Goal: Task Accomplishment & Management: Manage account settings

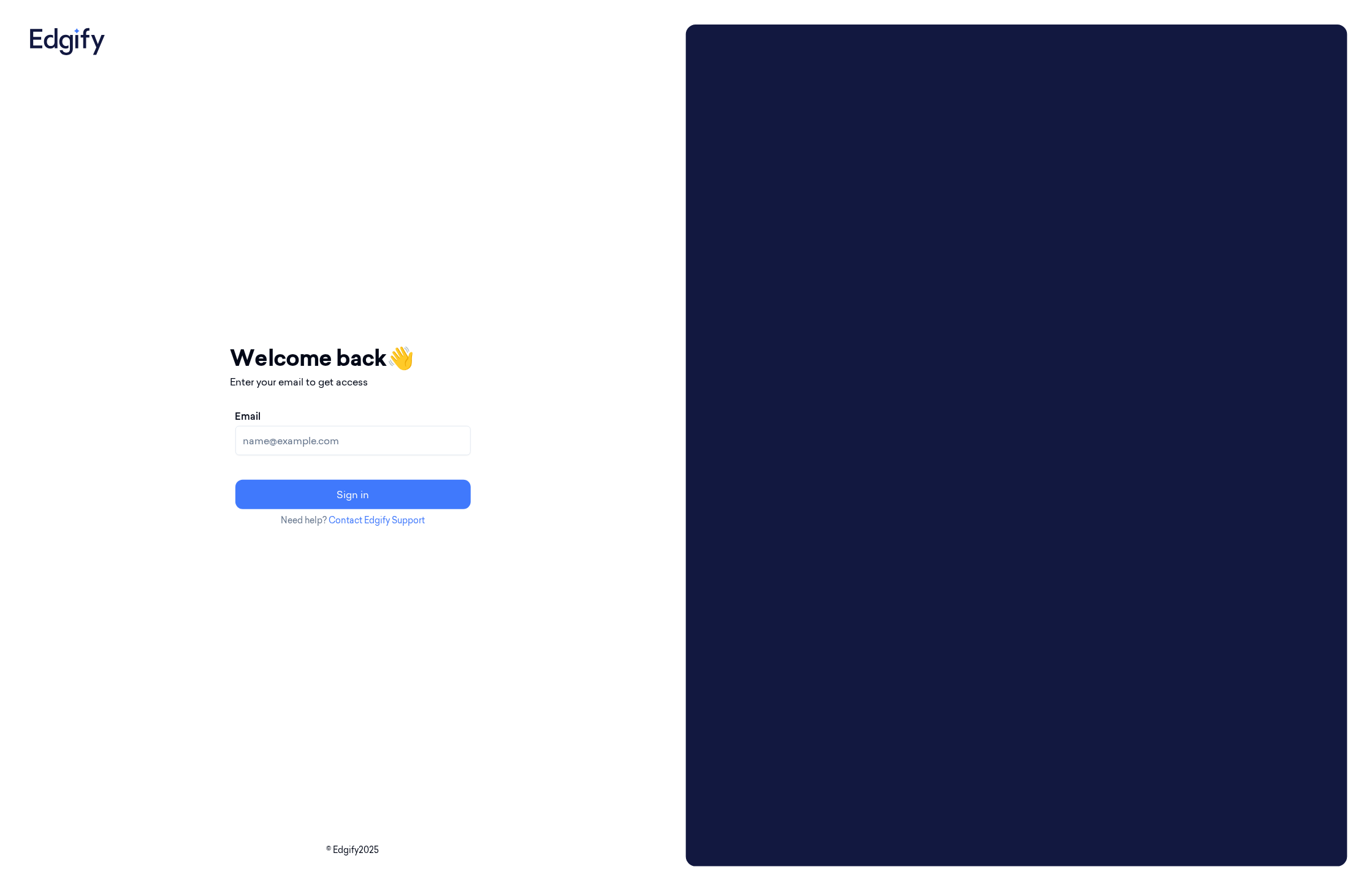
click at [431, 446] on input "Email" at bounding box center [353, 441] width 236 height 30
click at [609, 119] on div "Your session expired - please log in again Email sent - check your inbox for th…" at bounding box center [353, 446] width 657 height 842
click at [354, 428] on input "Email" at bounding box center [353, 441] width 236 height 30
type input "batelb@edgify.ai"
click at [348, 497] on button "Sign in" at bounding box center [353, 495] width 236 height 30
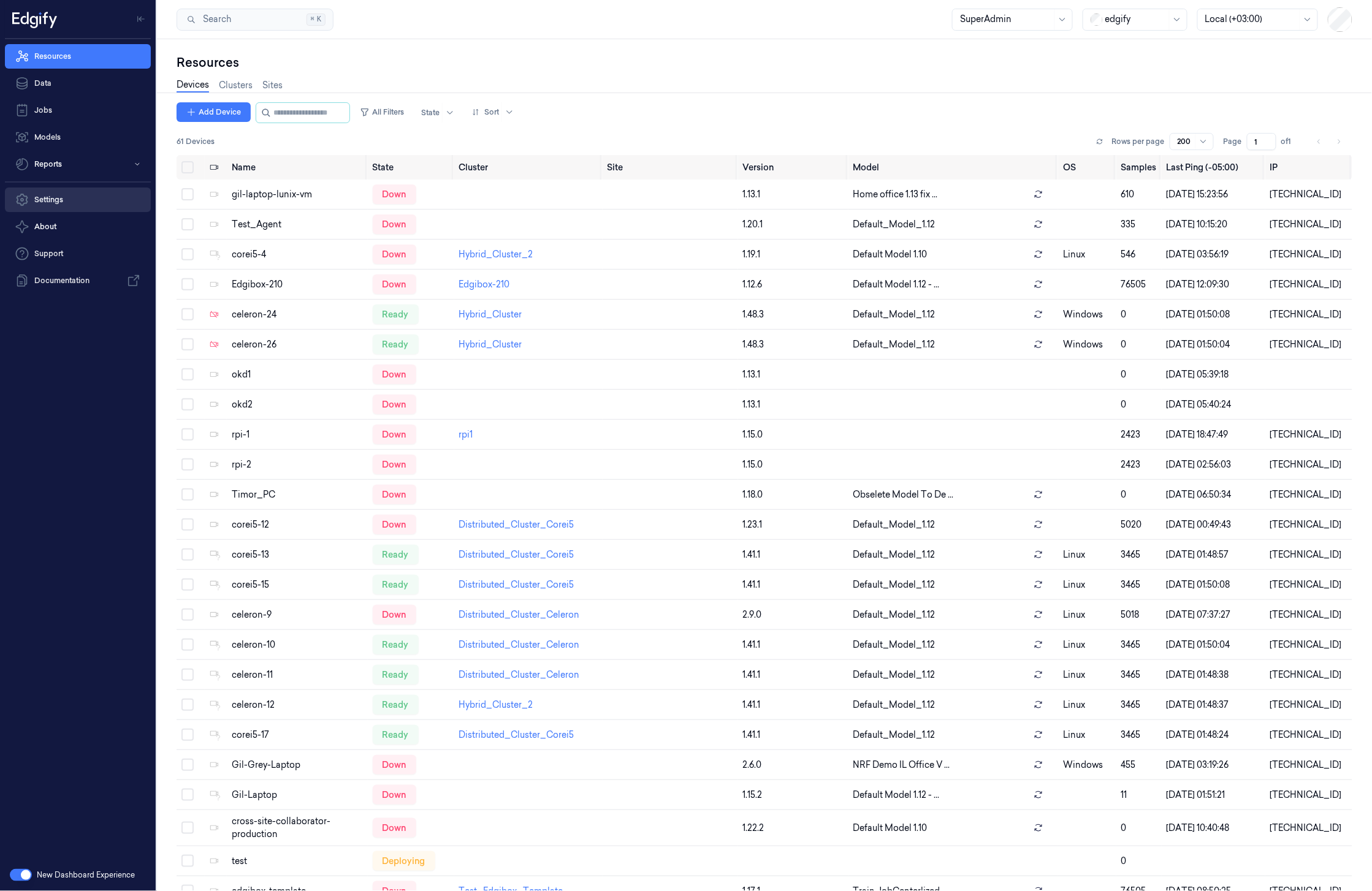
click at [75, 195] on link "Settings" at bounding box center [78, 200] width 146 height 25
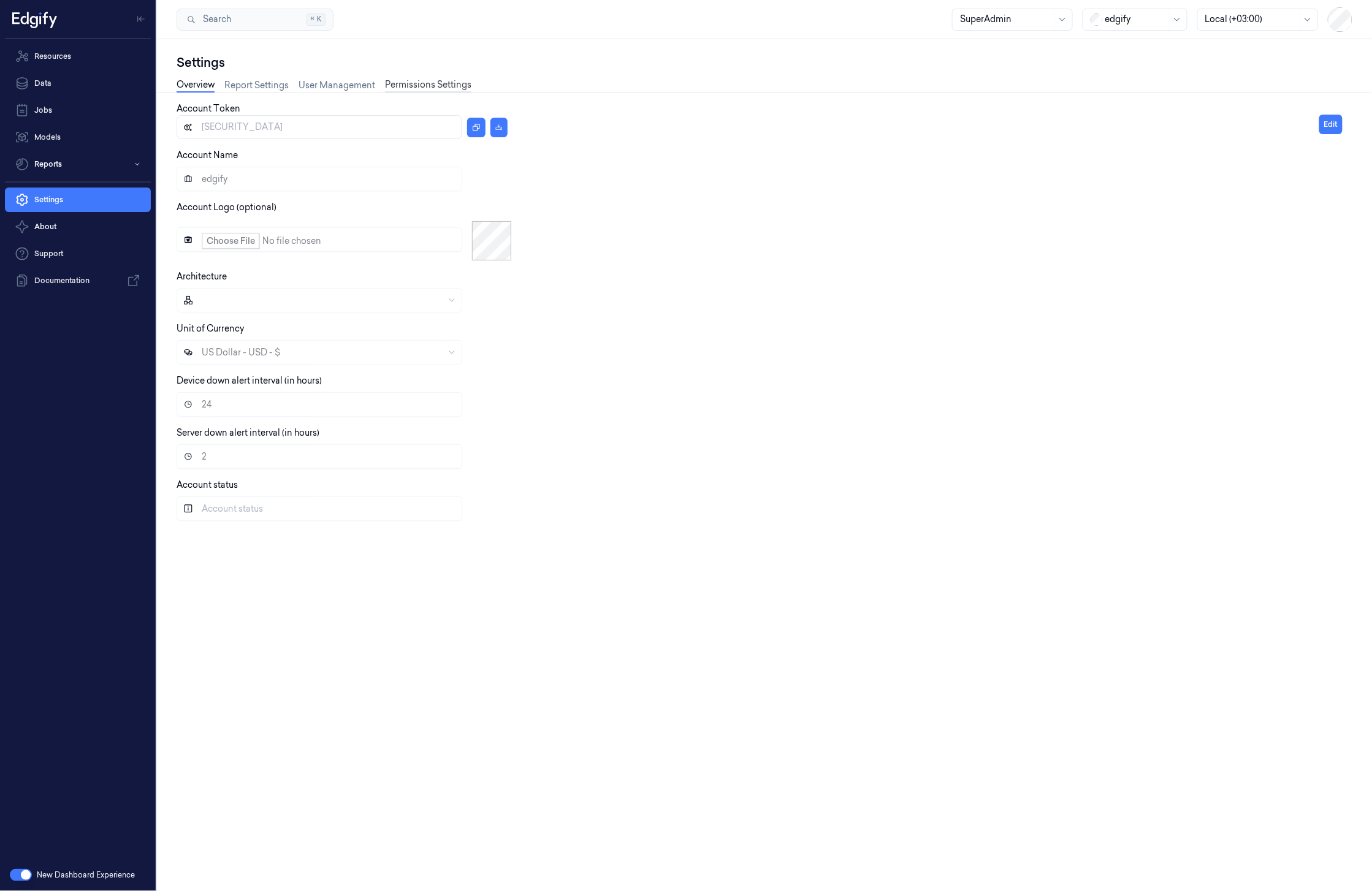
click at [413, 87] on link "Permissions Settings" at bounding box center [428, 85] width 87 height 14
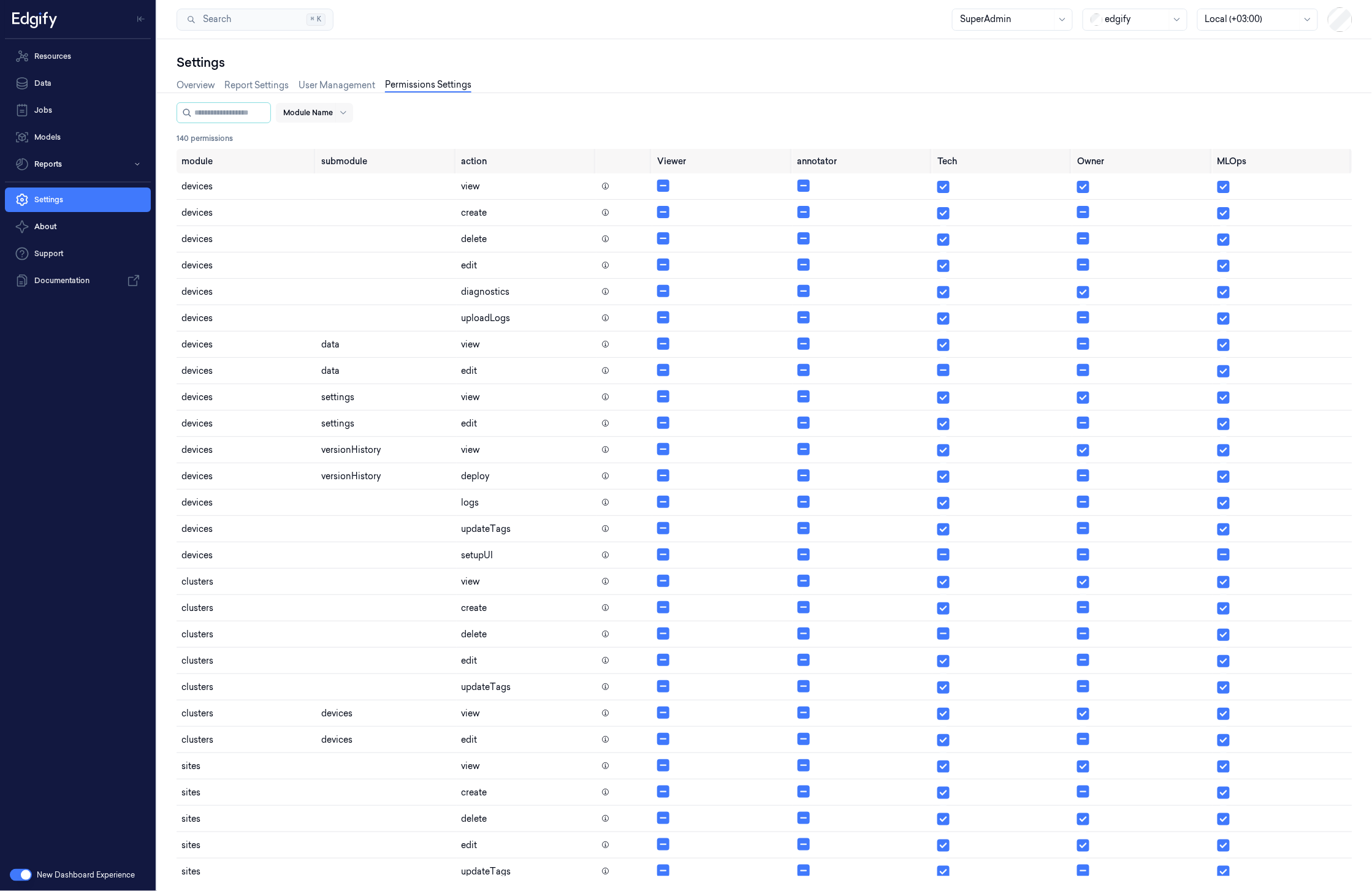
click at [316, 109] on div at bounding box center [308, 113] width 49 height 11
click at [324, 137] on div "devices" at bounding box center [312, 138] width 32 height 13
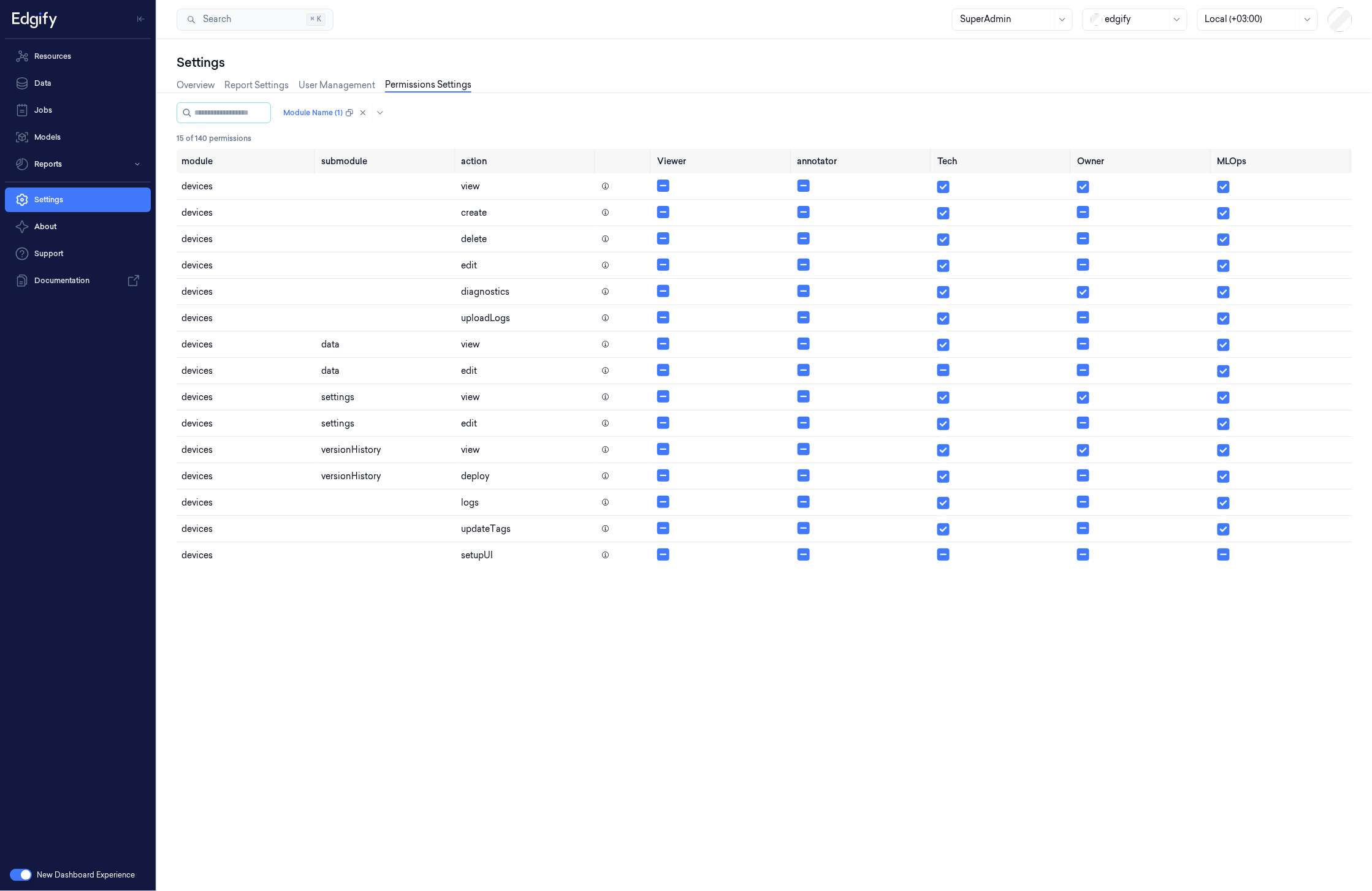
click at [479, 621] on div "module submodule action Viewer annotator Tech Owner MLOps devices view devices …" at bounding box center [764, 508] width 1176 height 718
click at [607, 262] on icon at bounding box center [606, 265] width 9 height 9
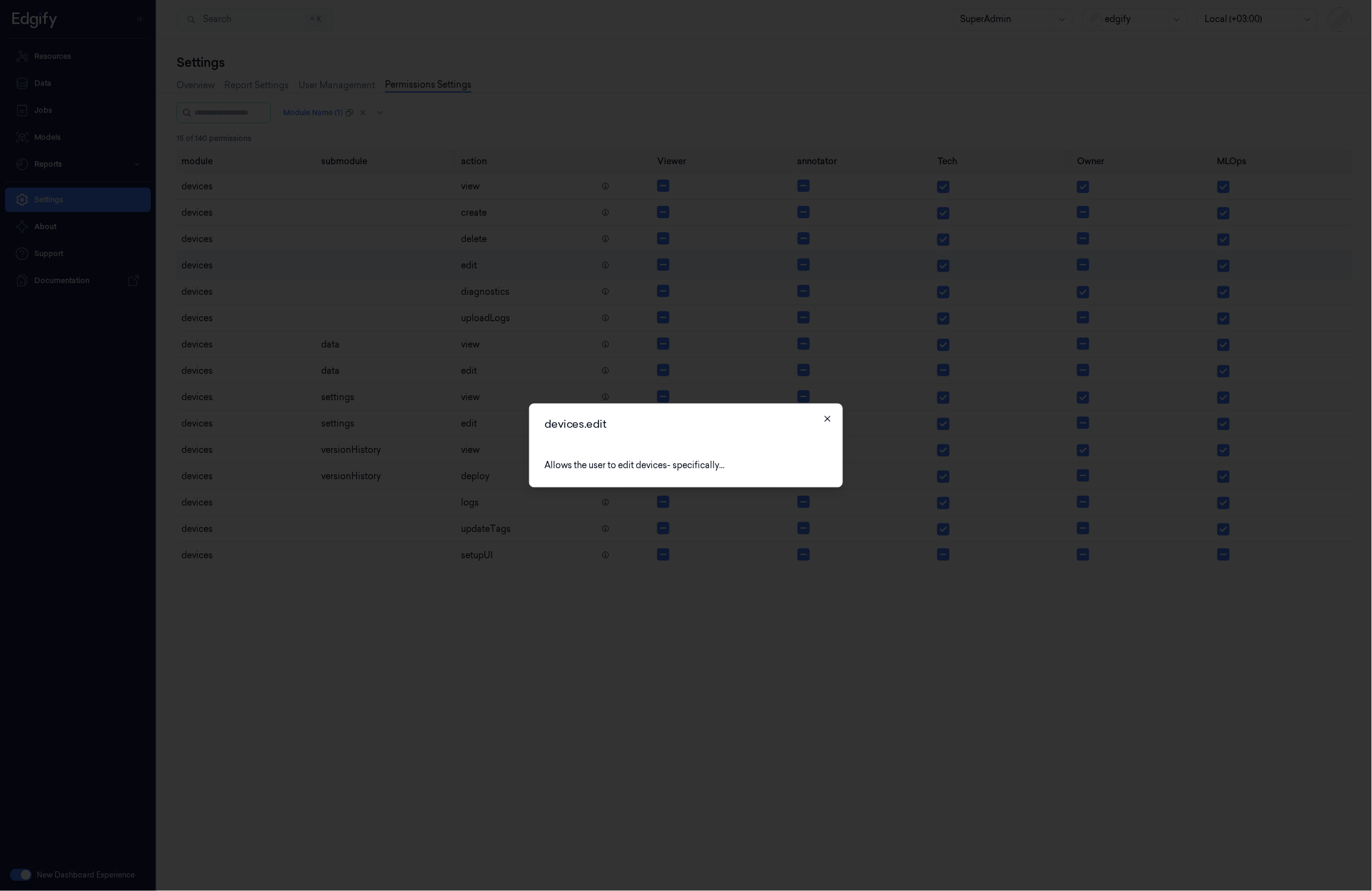
click at [828, 419] on icon "button" at bounding box center [827, 419] width 6 height 6
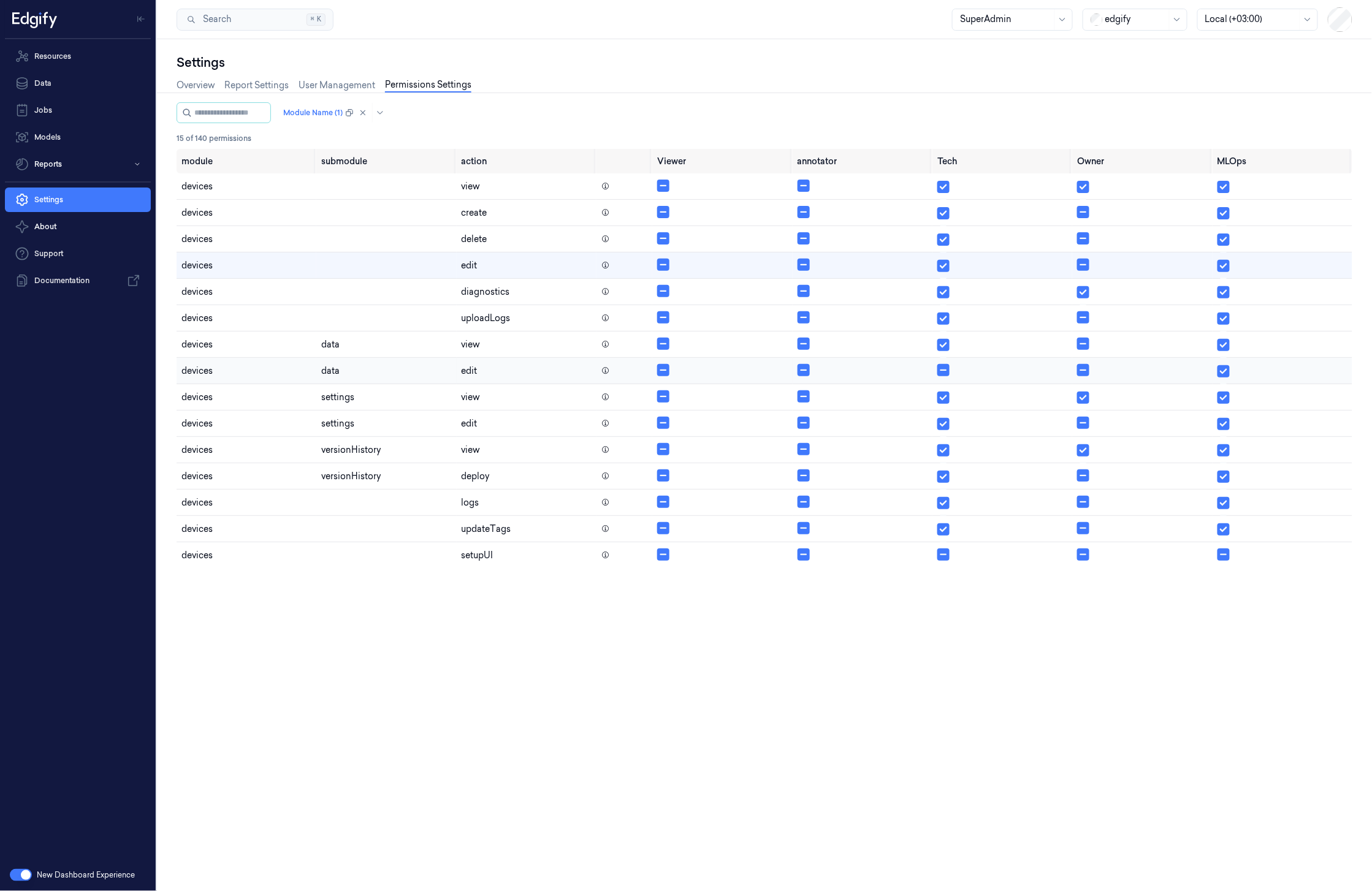
click at [606, 373] on icon at bounding box center [606, 371] width 9 height 9
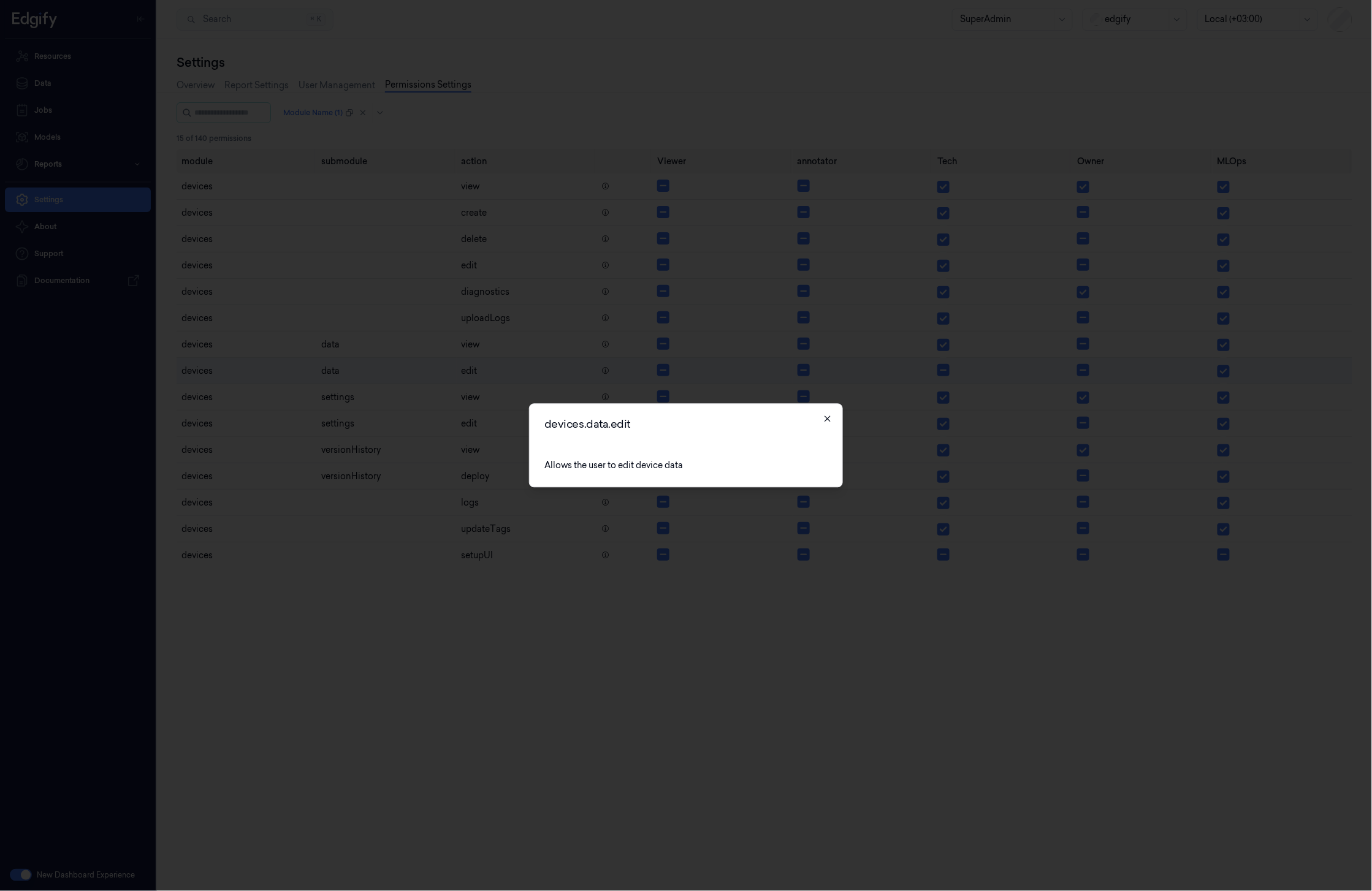
click at [828, 417] on icon "button" at bounding box center [828, 419] width 10 height 10
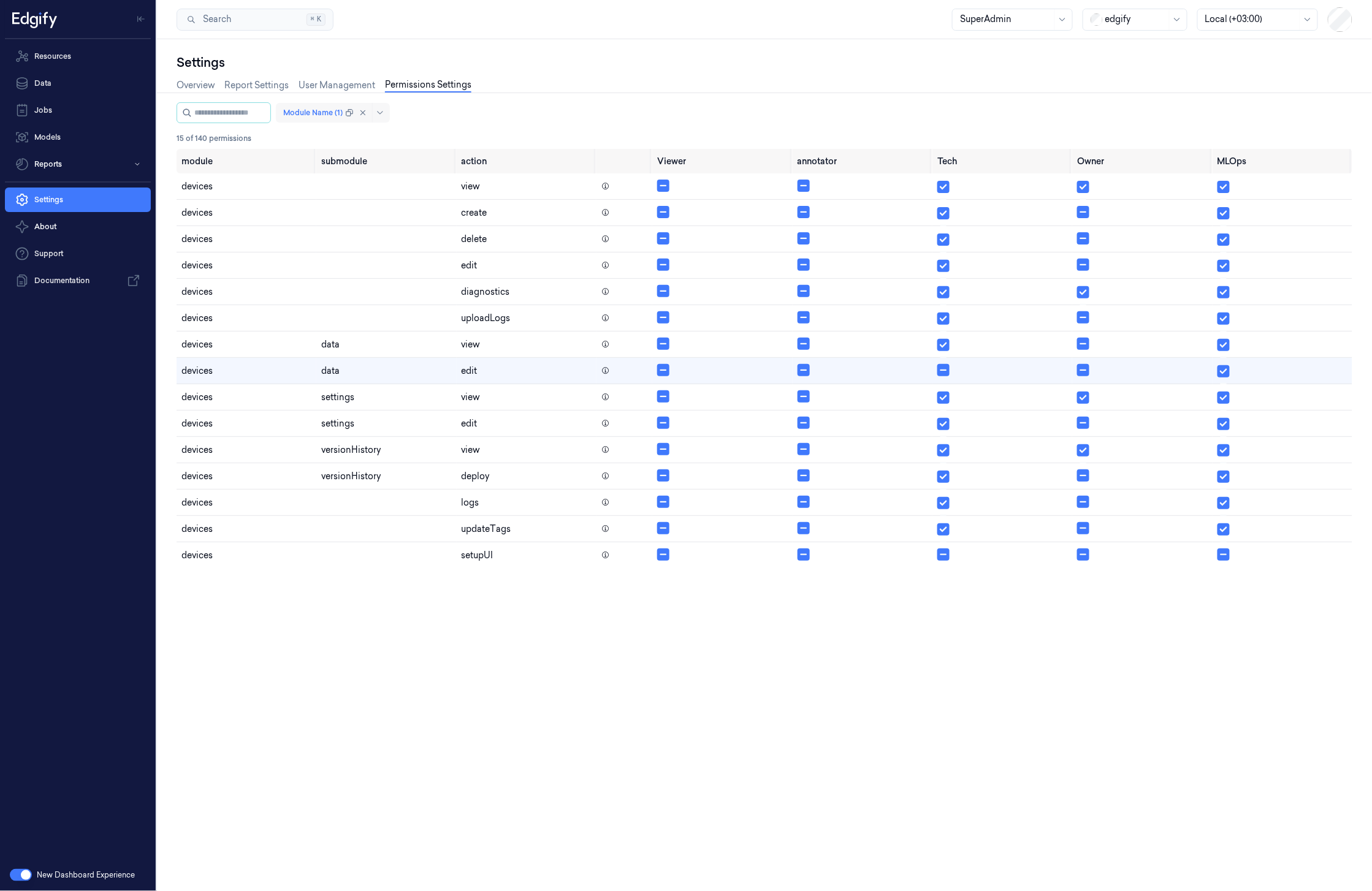
click at [331, 109] on div at bounding box center [313, 113] width 59 height 11
click at [317, 166] on div "clusters" at bounding box center [350, 158] width 116 height 20
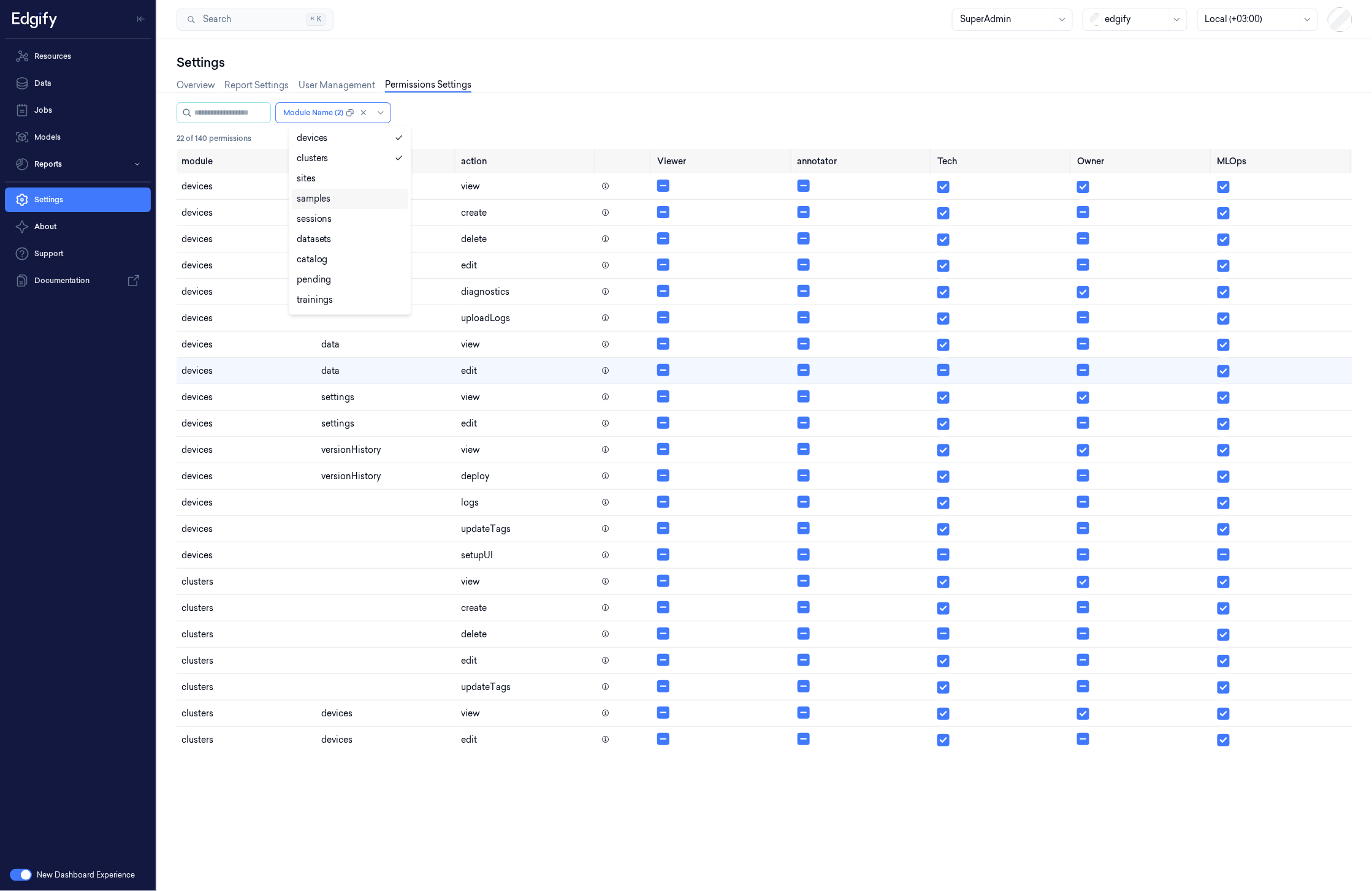
click at [341, 189] on div "samples" at bounding box center [350, 198] width 116 height 20
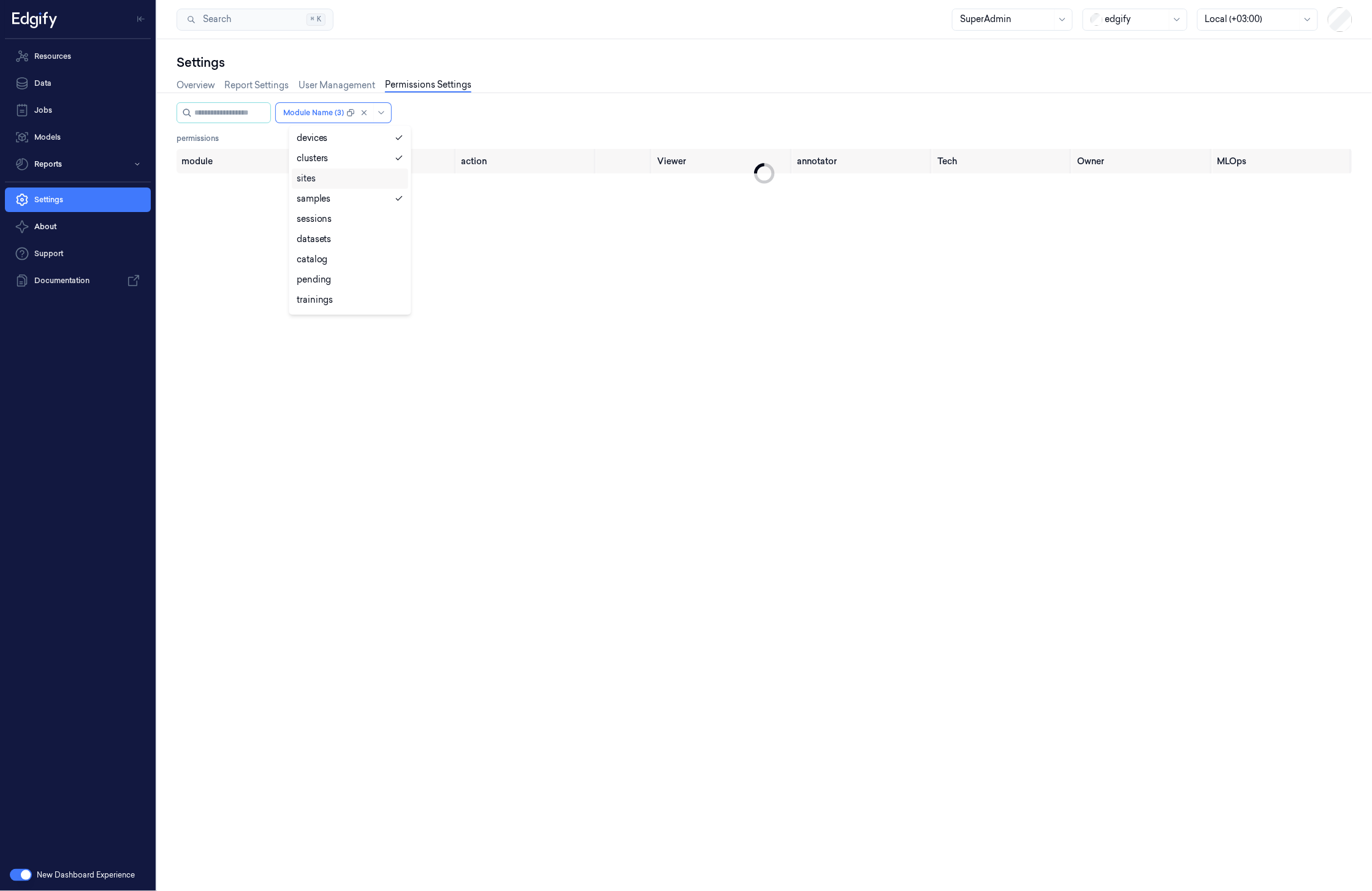
click at [342, 179] on div "sites" at bounding box center [350, 179] width 106 height 13
click at [333, 198] on div "samples" at bounding box center [350, 198] width 106 height 13
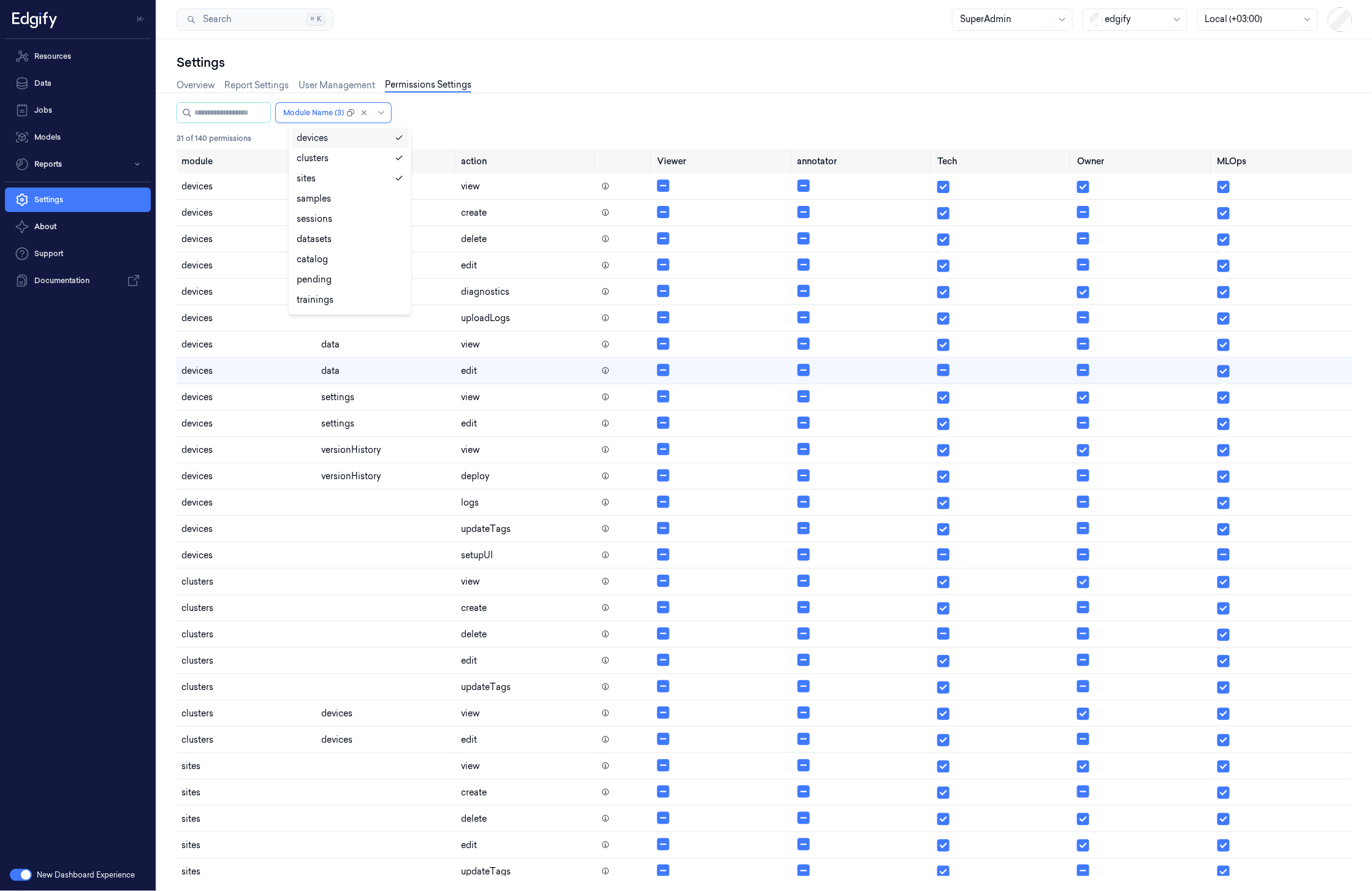
click at [533, 111] on div "option samples, deselected. devices selected, 1 of 19. 19 results available. Us…" at bounding box center [764, 113] width 1176 height 21
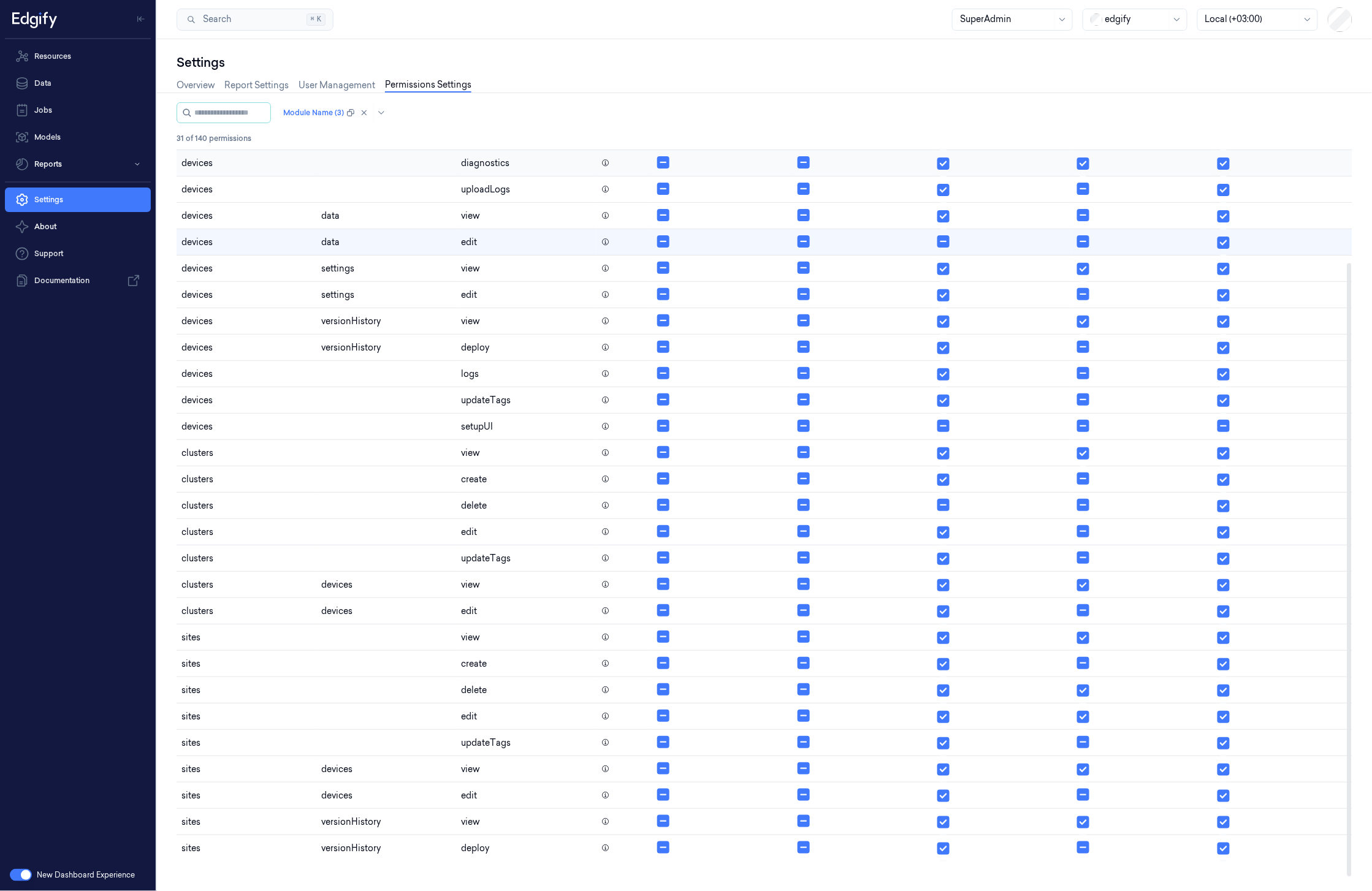
scroll to position [135, 0]
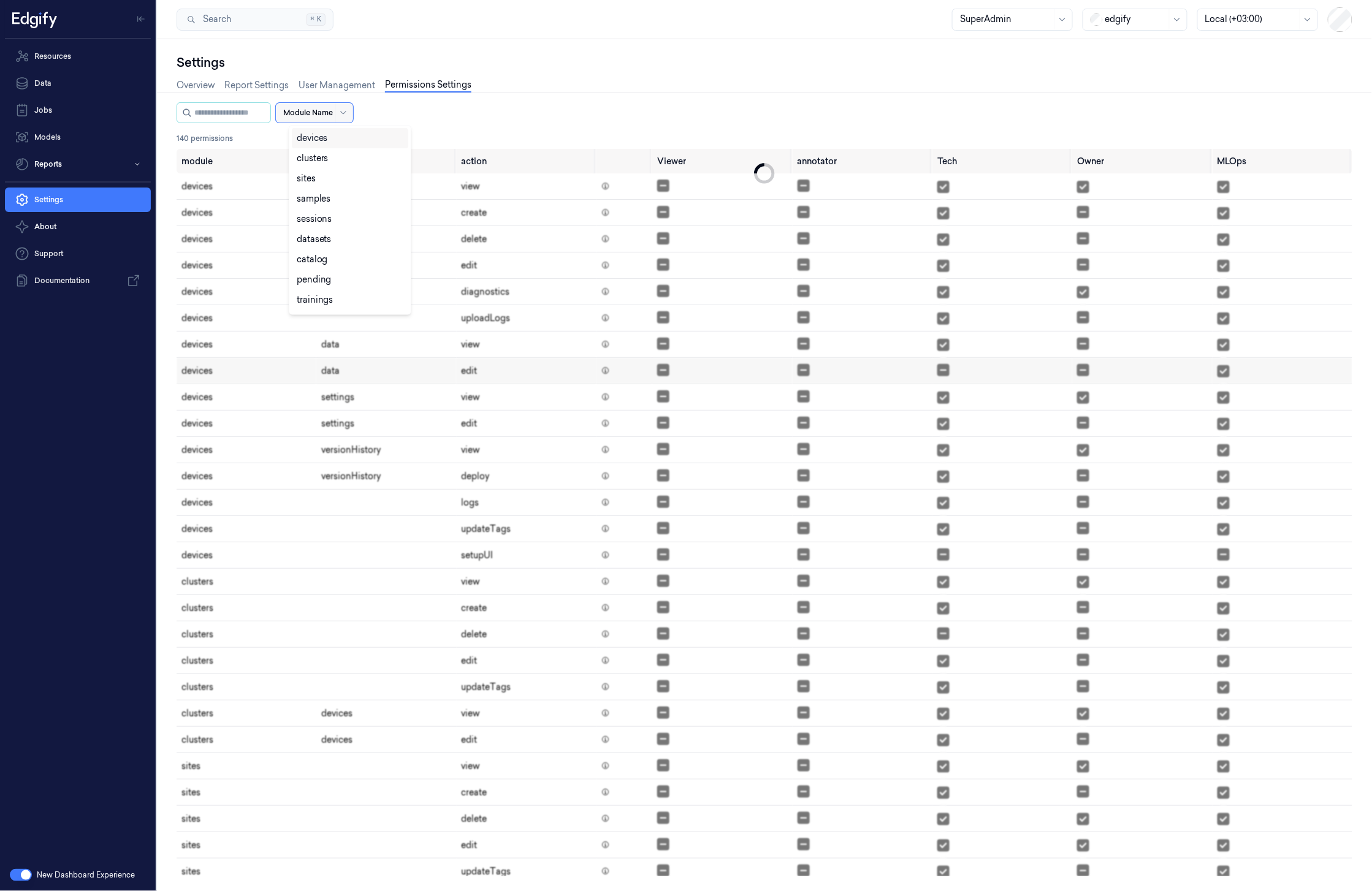
click at [324, 112] on div at bounding box center [308, 113] width 49 height 11
click at [342, 197] on div "samples" at bounding box center [350, 198] width 106 height 13
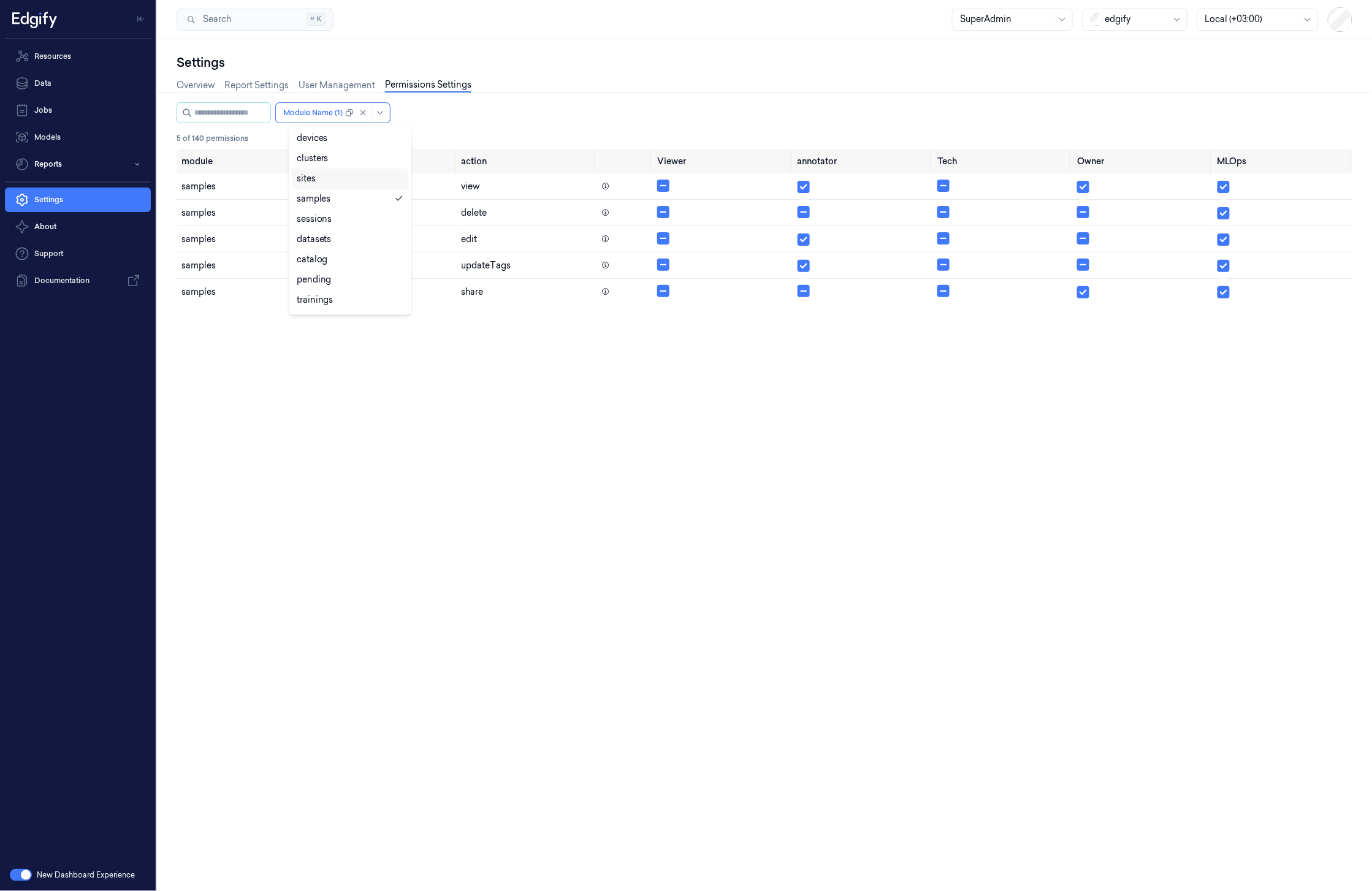
click at [854, 100] on div "Overview Report Settings User Management Permissions Settings" at bounding box center [764, 87] width 1176 height 32
click at [607, 241] on icon at bounding box center [606, 239] width 6 height 6
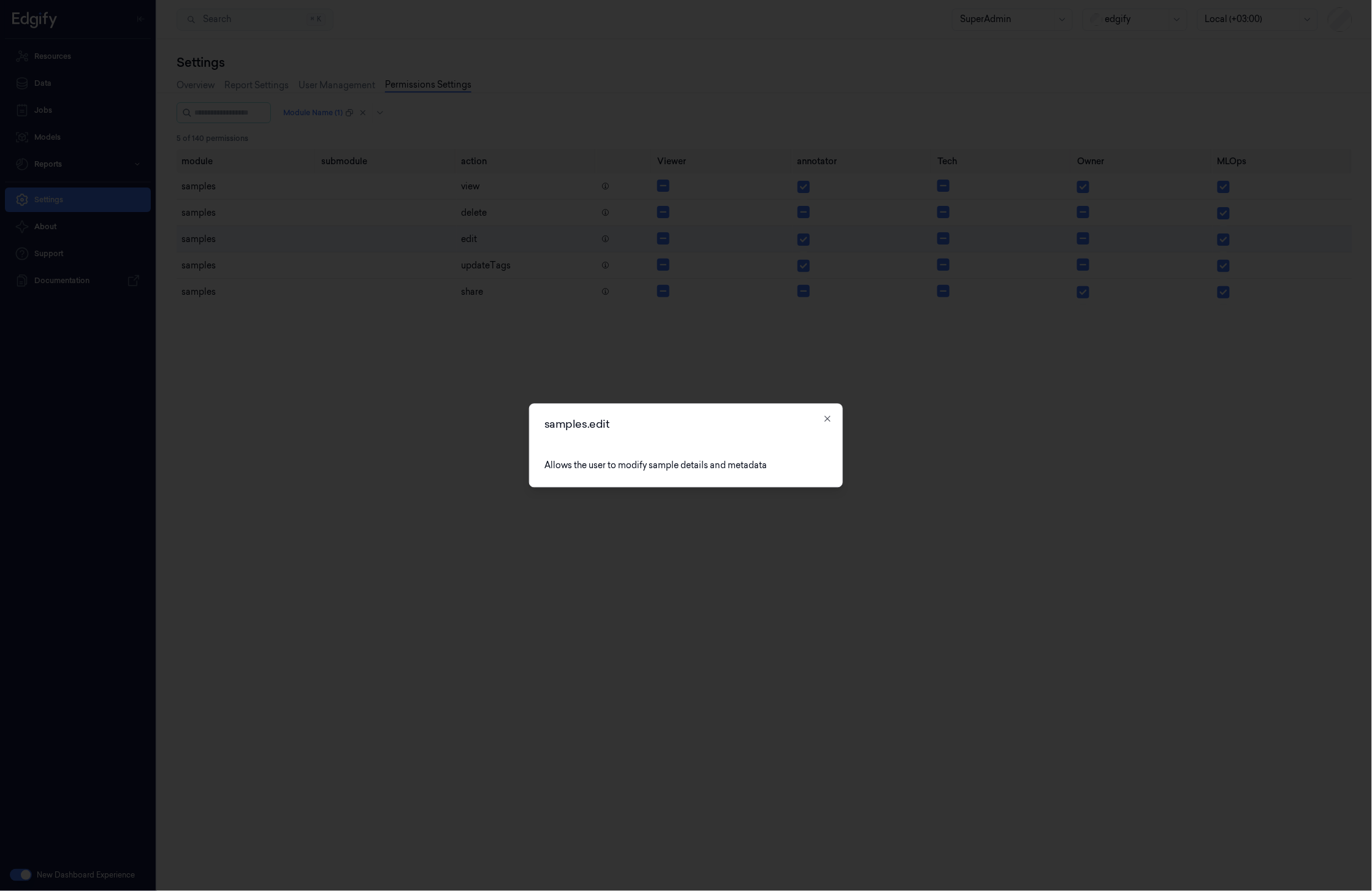
scroll to position [6, 0]
click at [830, 418] on icon "button" at bounding box center [828, 419] width 10 height 10
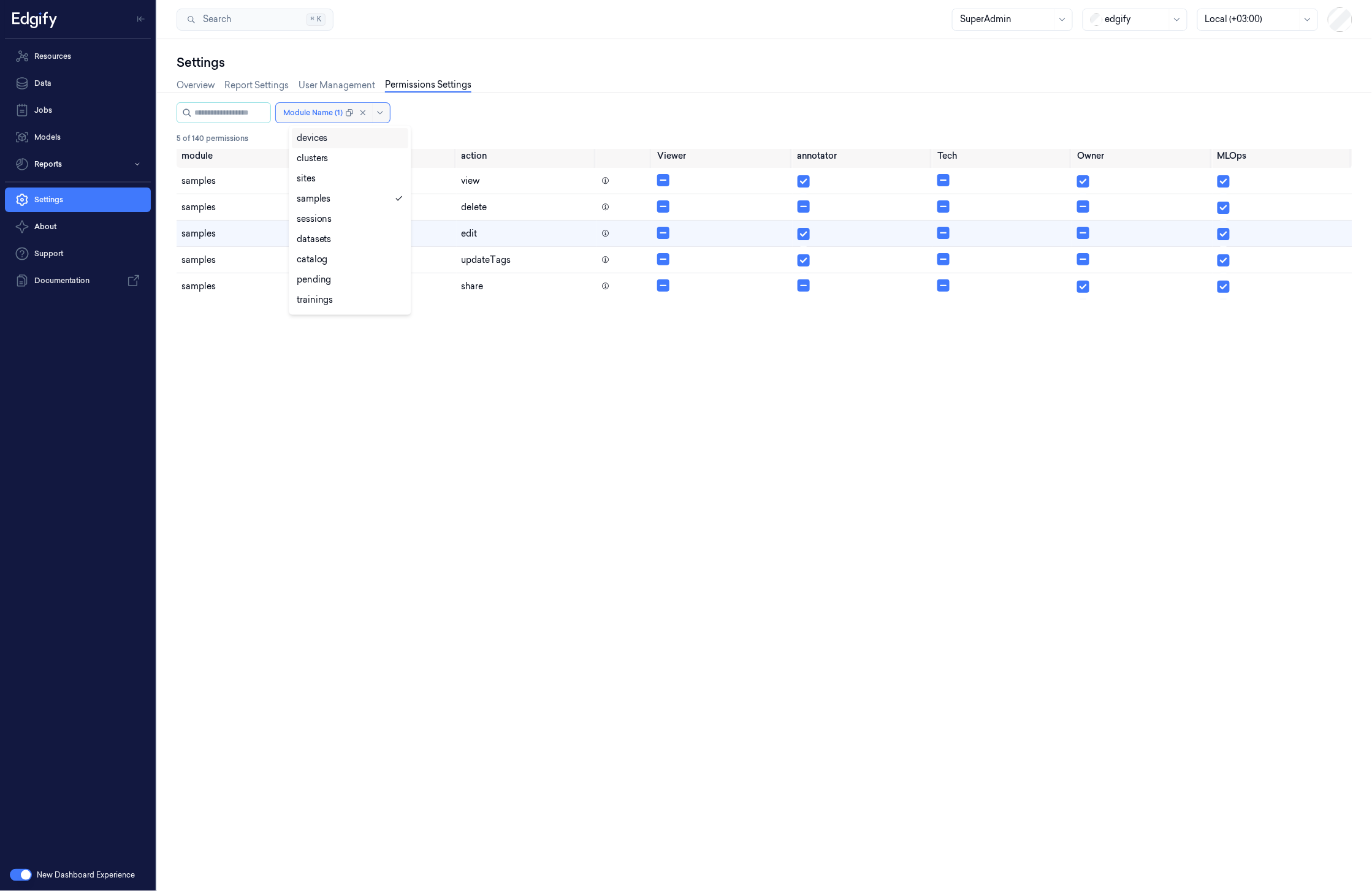
click at [343, 110] on div at bounding box center [313, 113] width 59 height 11
click at [330, 259] on div "catalog" at bounding box center [350, 259] width 106 height 13
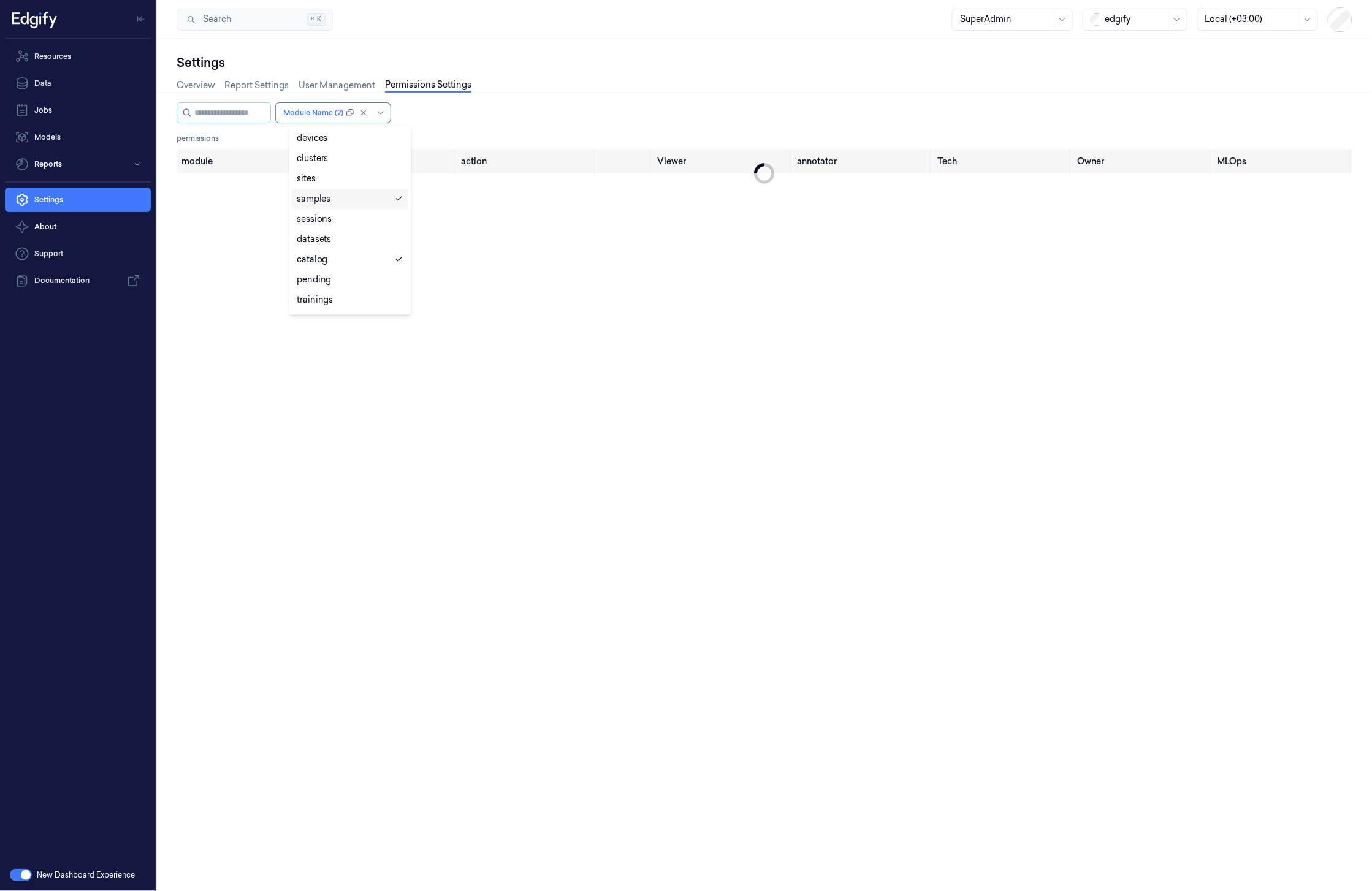
click at [344, 200] on div "samples" at bounding box center [350, 198] width 106 height 13
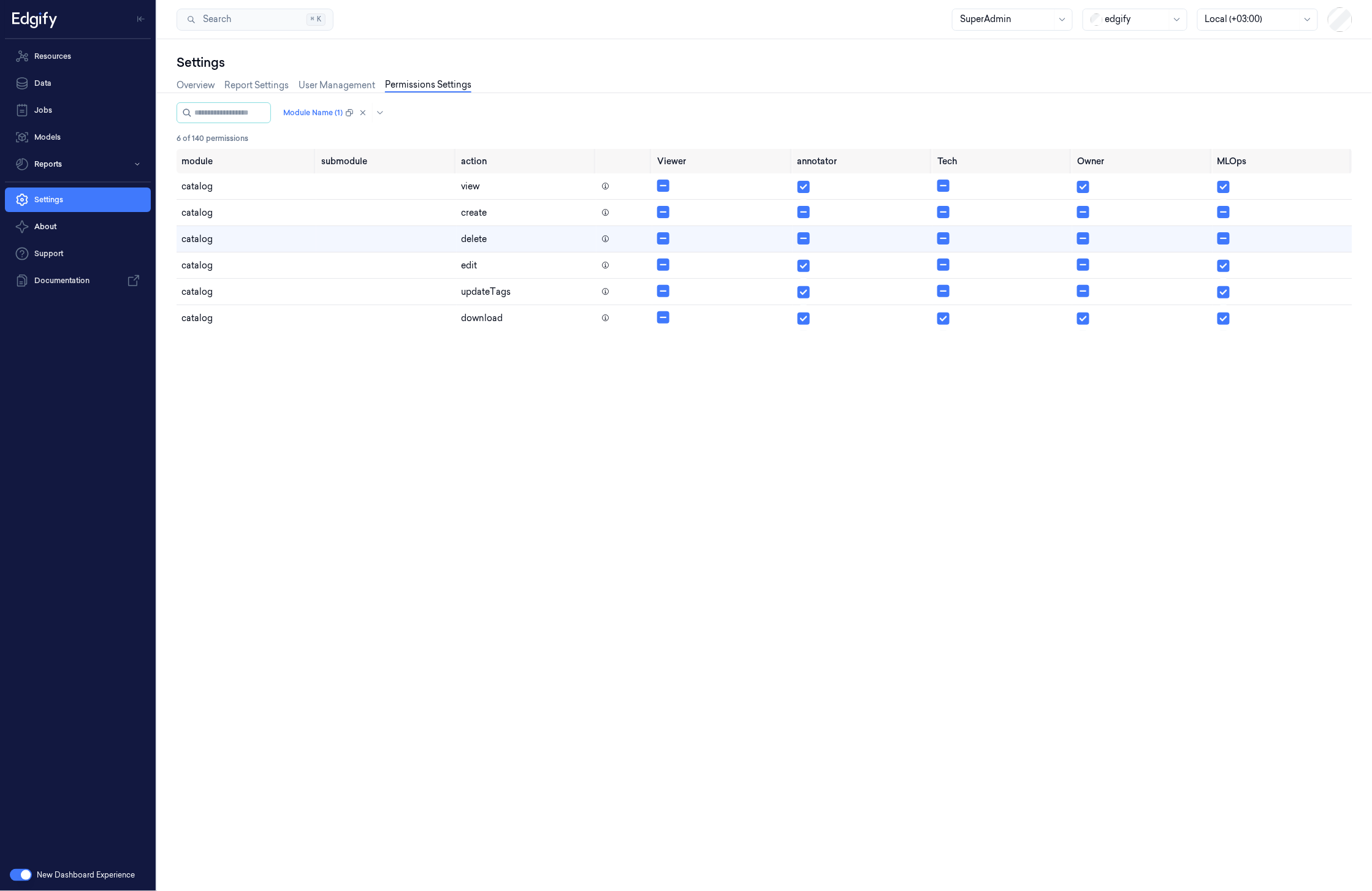
click at [598, 107] on div "Module Name (1)" at bounding box center [764, 113] width 1176 height 21
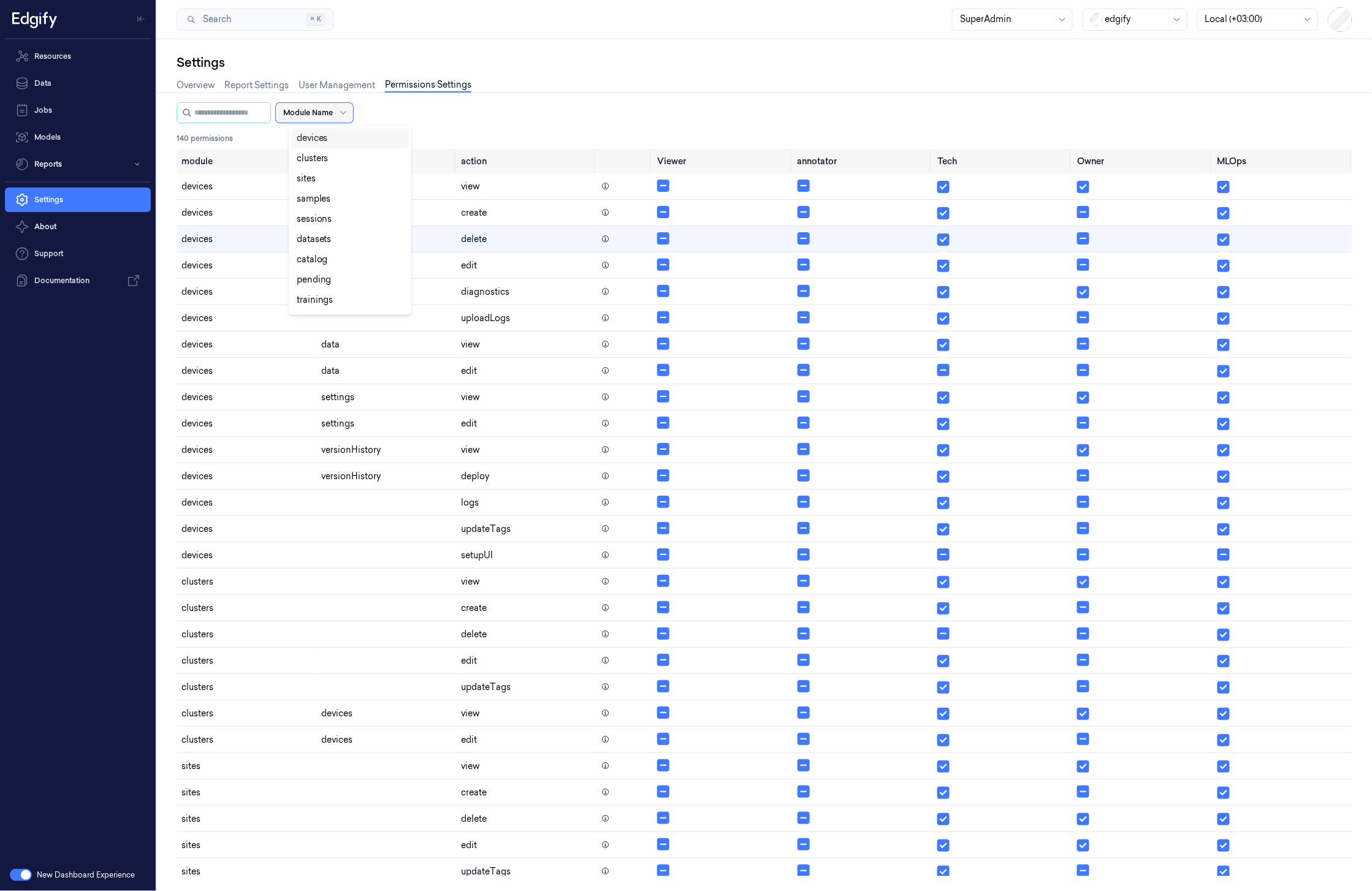
click at [330, 116] on div at bounding box center [308, 113] width 49 height 11
click at [332, 226] on div "trainings" at bounding box center [350, 221] width 106 height 13
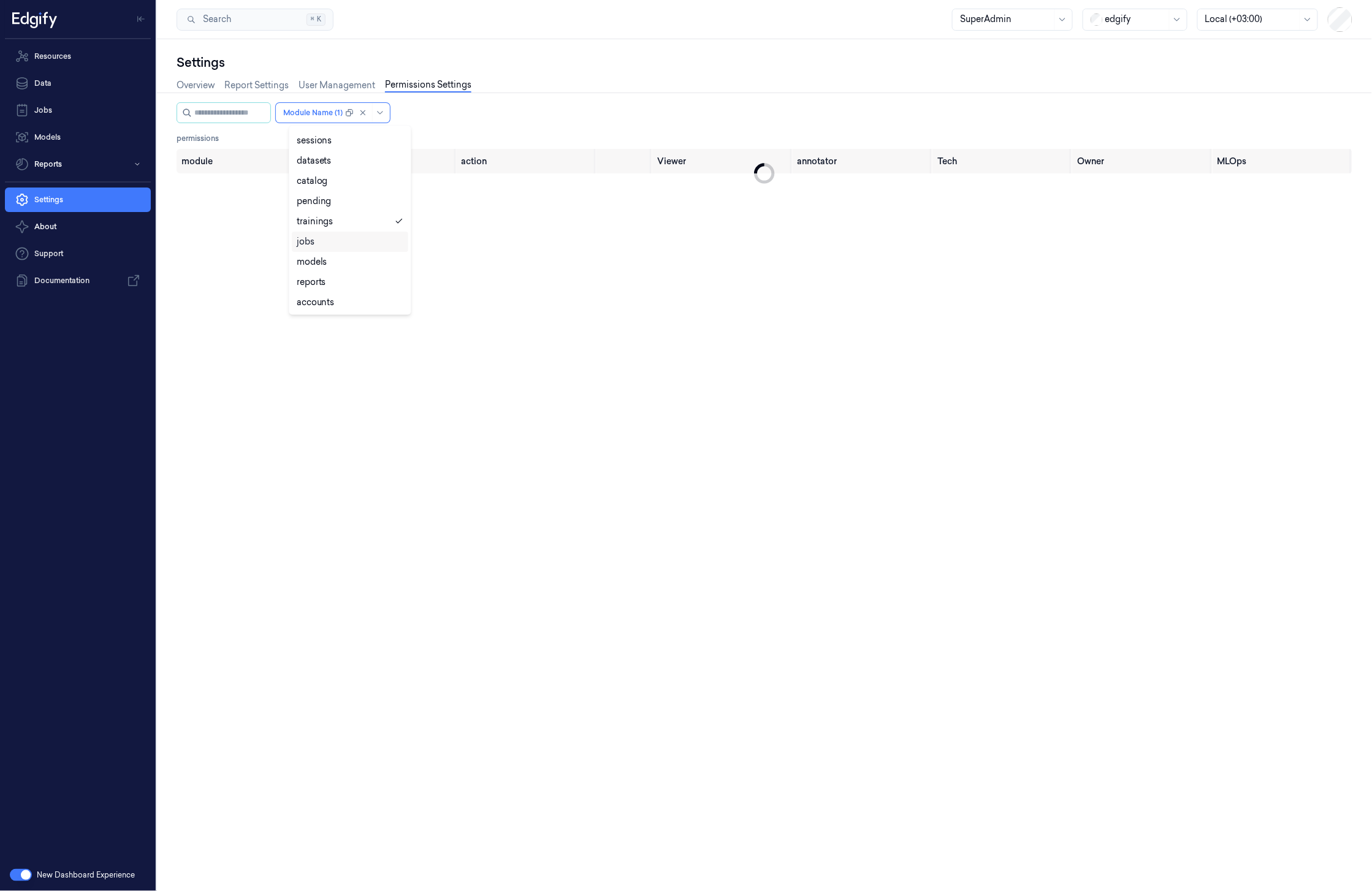
click at [623, 121] on div "option trainings, selected. jobs, 10 of 19. 19 results available. Use Up and Do…" at bounding box center [764, 113] width 1176 height 21
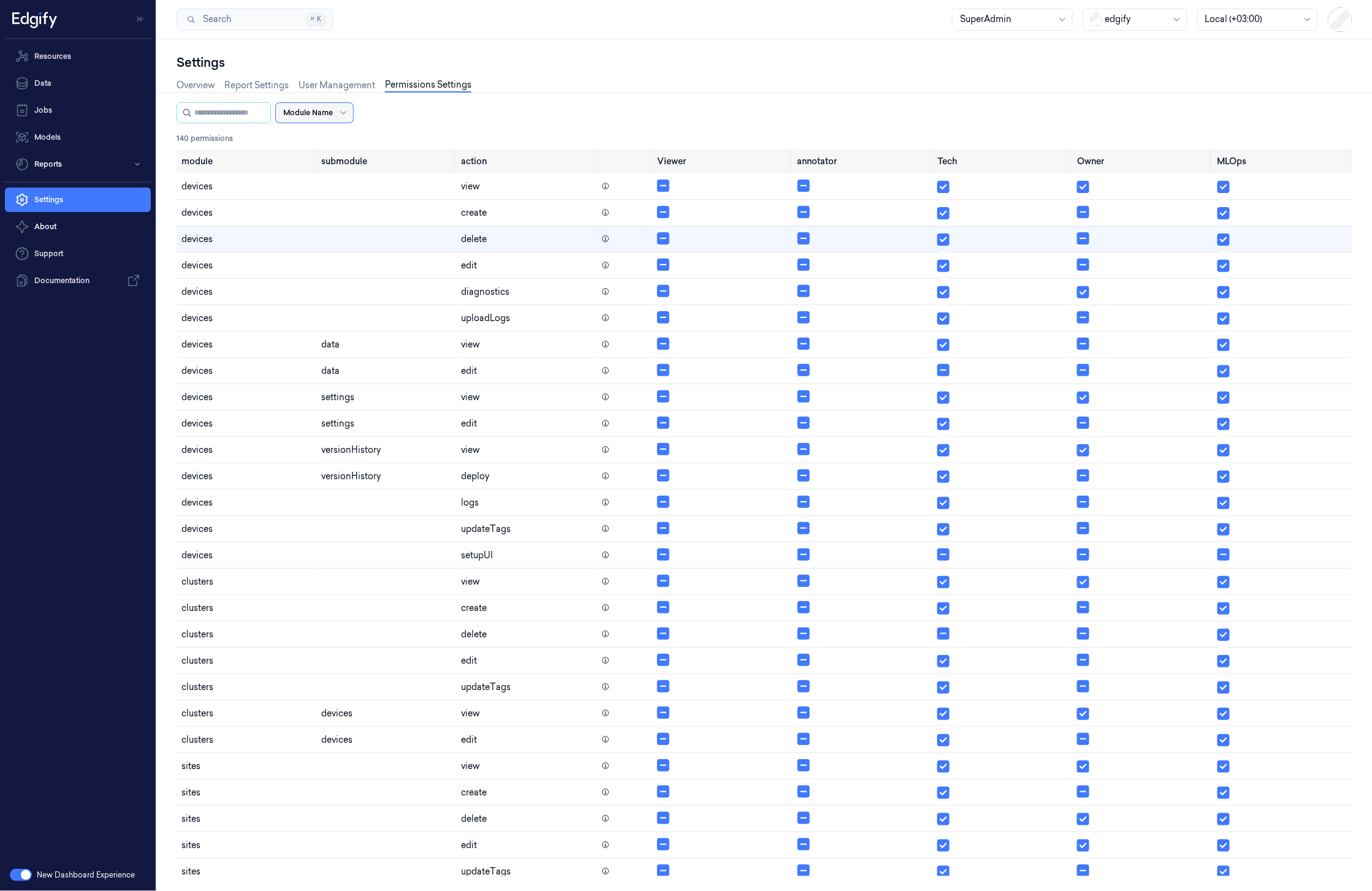
click at [333, 119] on div "Module Name" at bounding box center [308, 113] width 49 height 20
click at [342, 243] on div "events" at bounding box center [350, 242] width 106 height 13
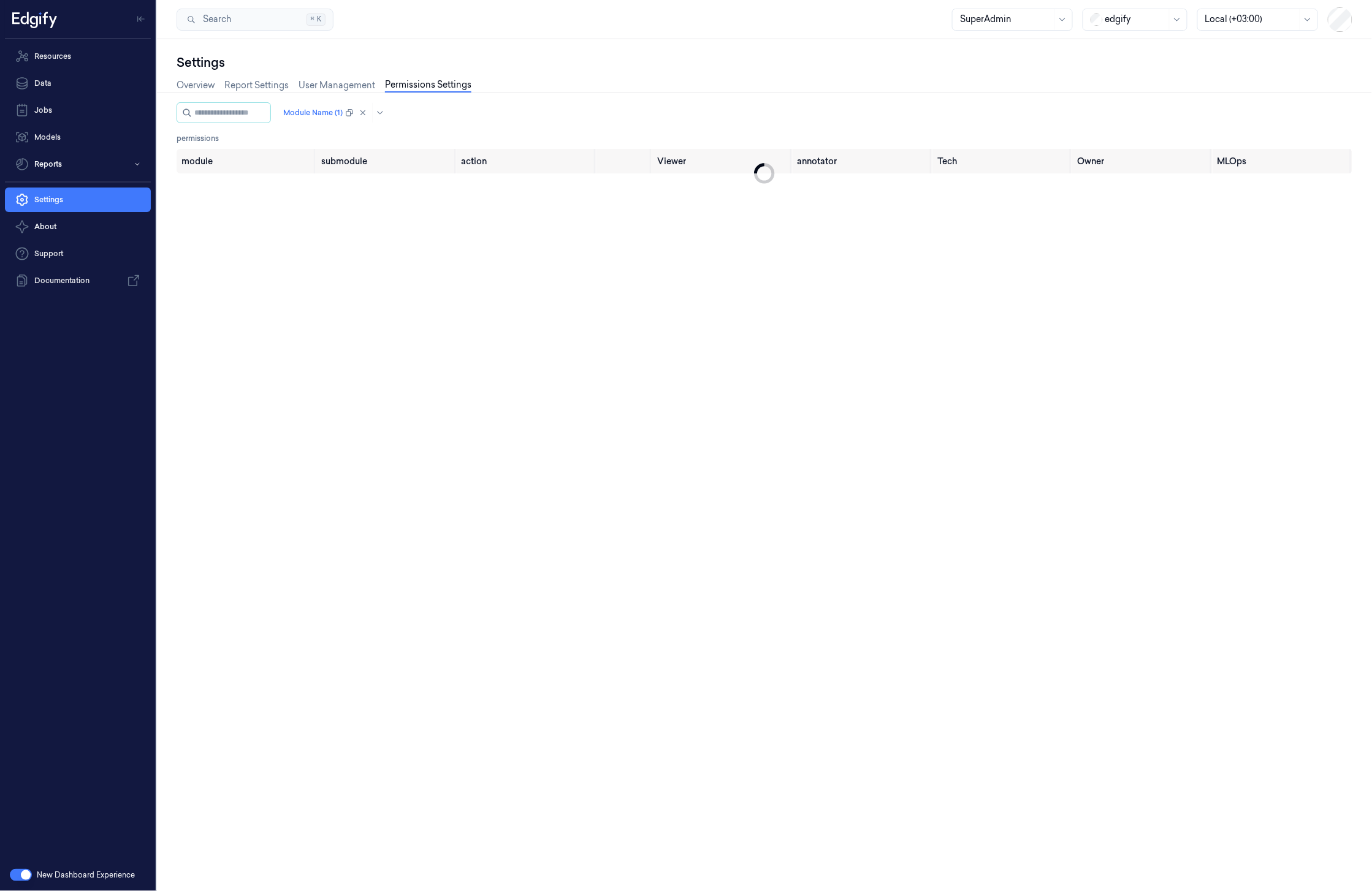
click at [440, 118] on div "Module Name (1)" at bounding box center [764, 113] width 1176 height 21
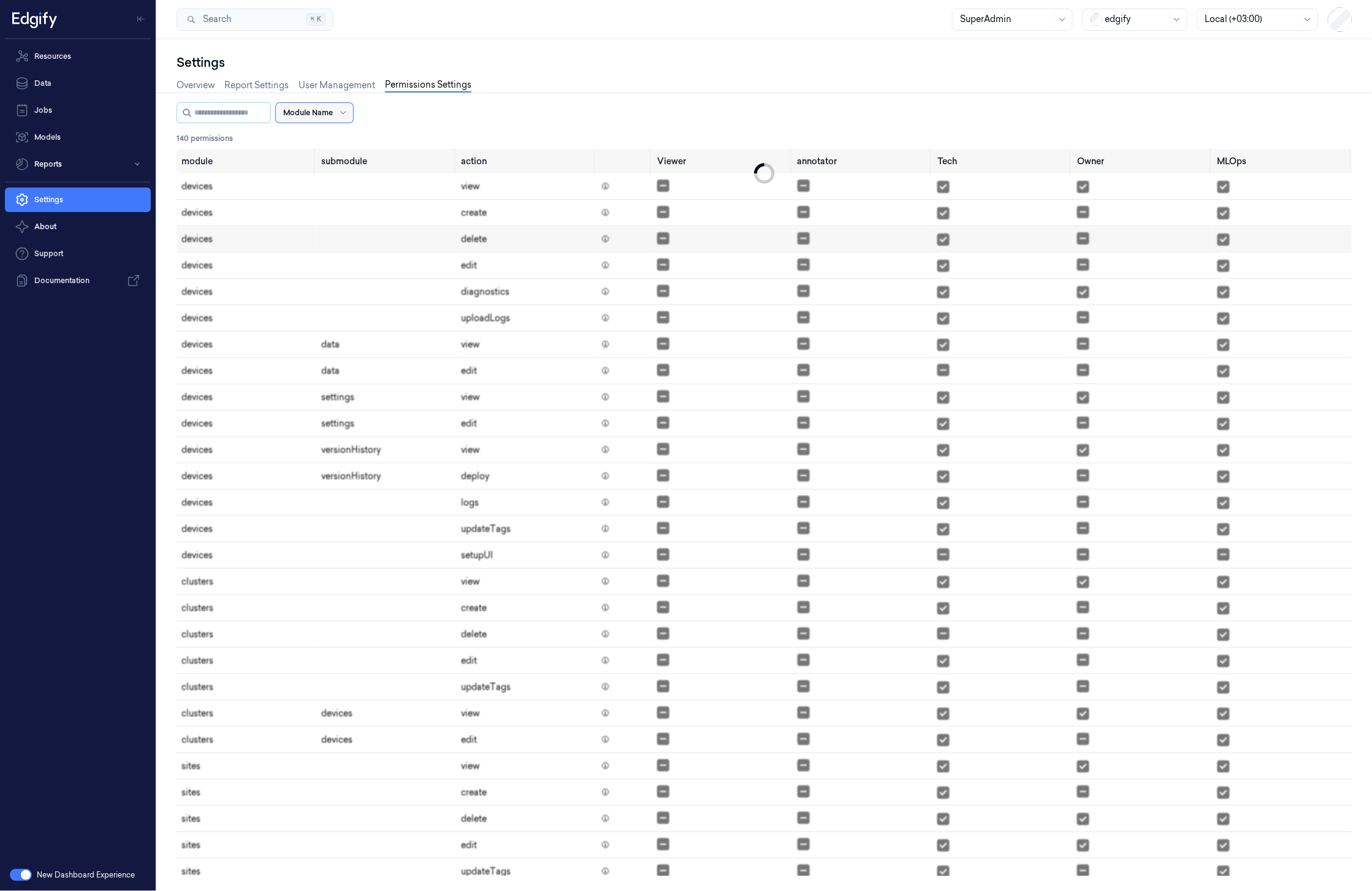
click at [333, 114] on div at bounding box center [308, 113] width 49 height 11
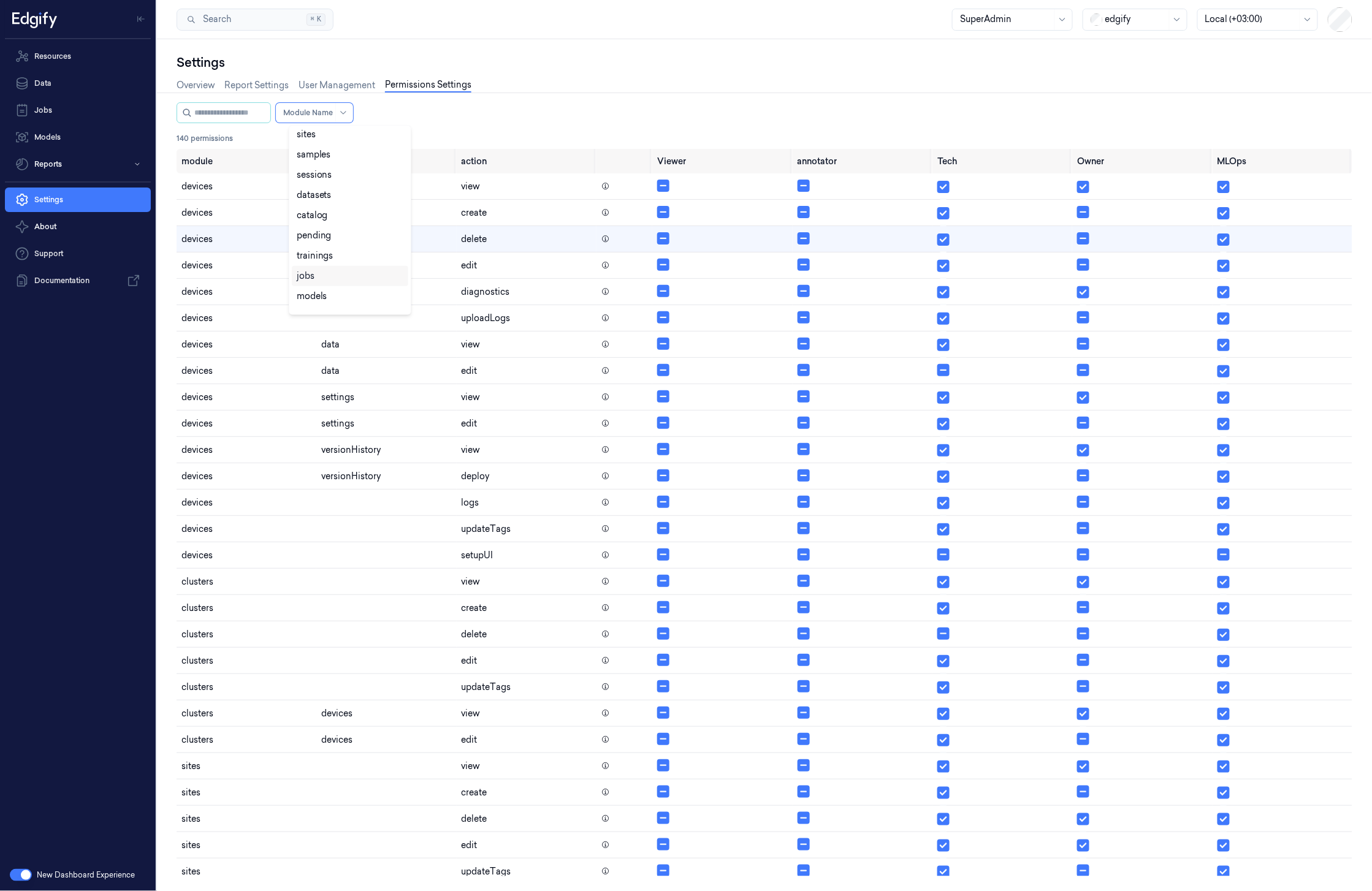
click at [337, 282] on div "jobs" at bounding box center [350, 276] width 106 height 13
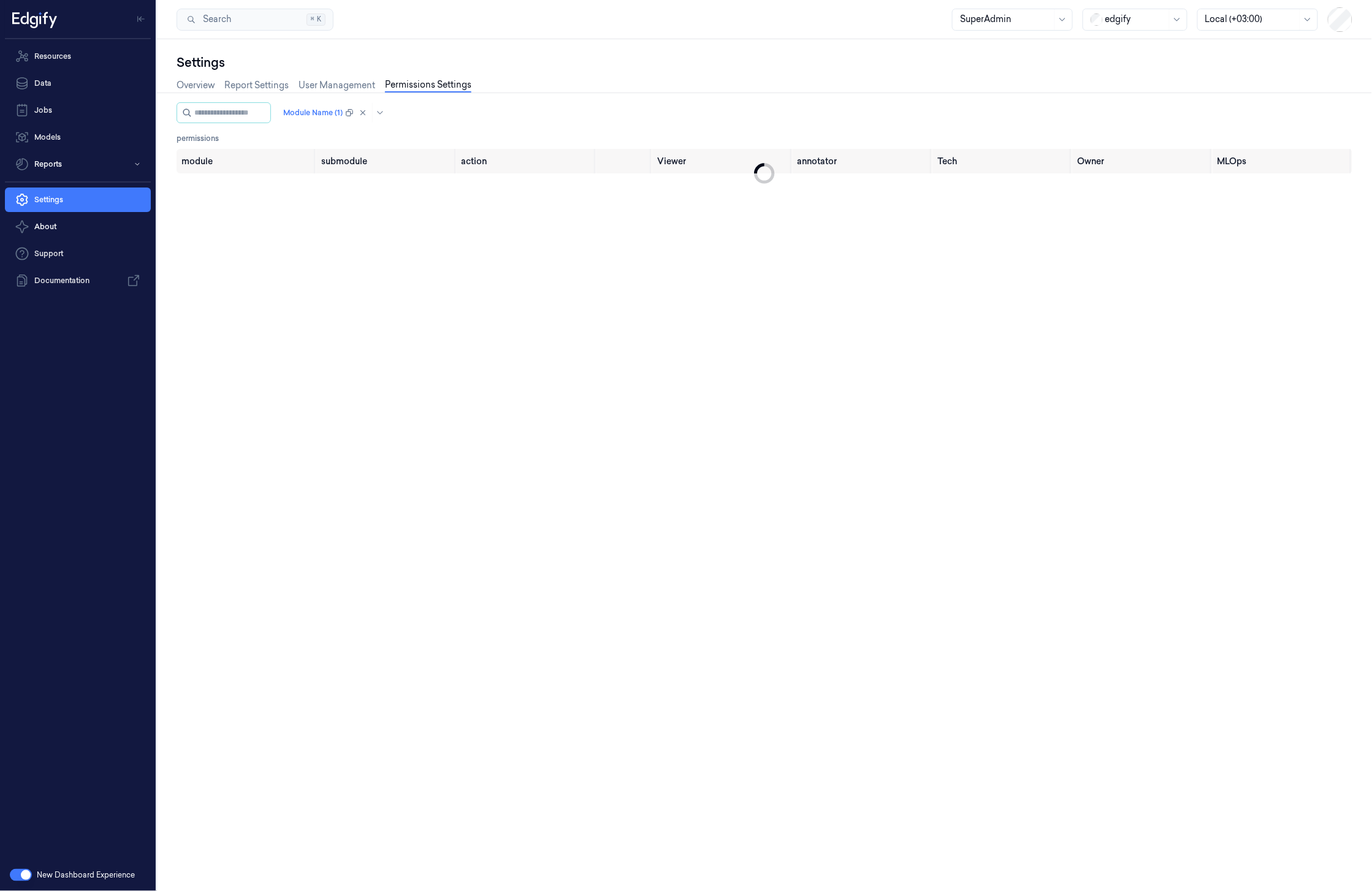
click at [521, 96] on div "Overview Report Settings User Management Permissions Settings" at bounding box center [764, 87] width 1176 height 32
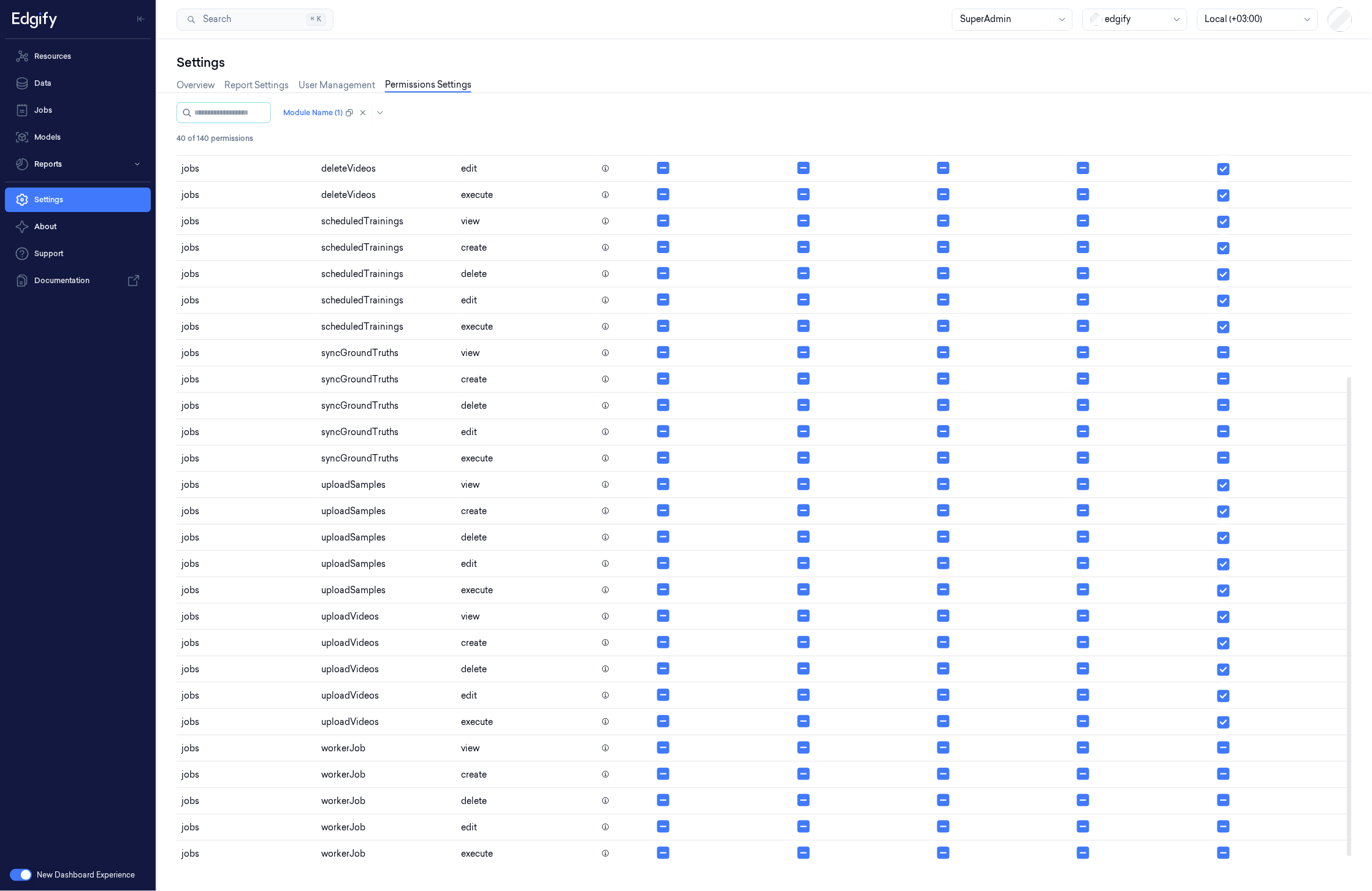
scroll to position [177, 0]
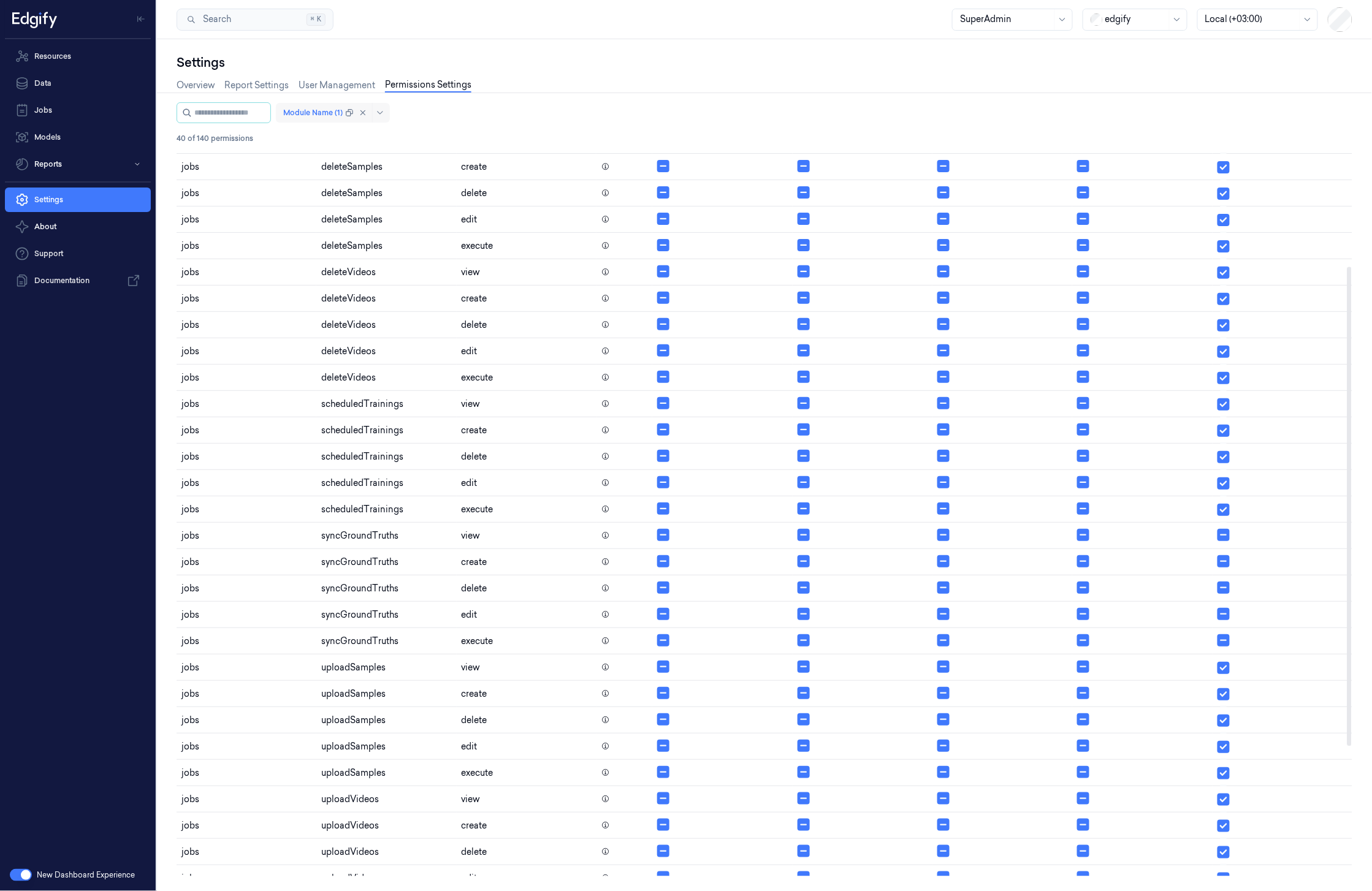
click at [339, 111] on div at bounding box center [313, 113] width 59 height 11
click at [350, 201] on div "users" at bounding box center [350, 201] width 106 height 13
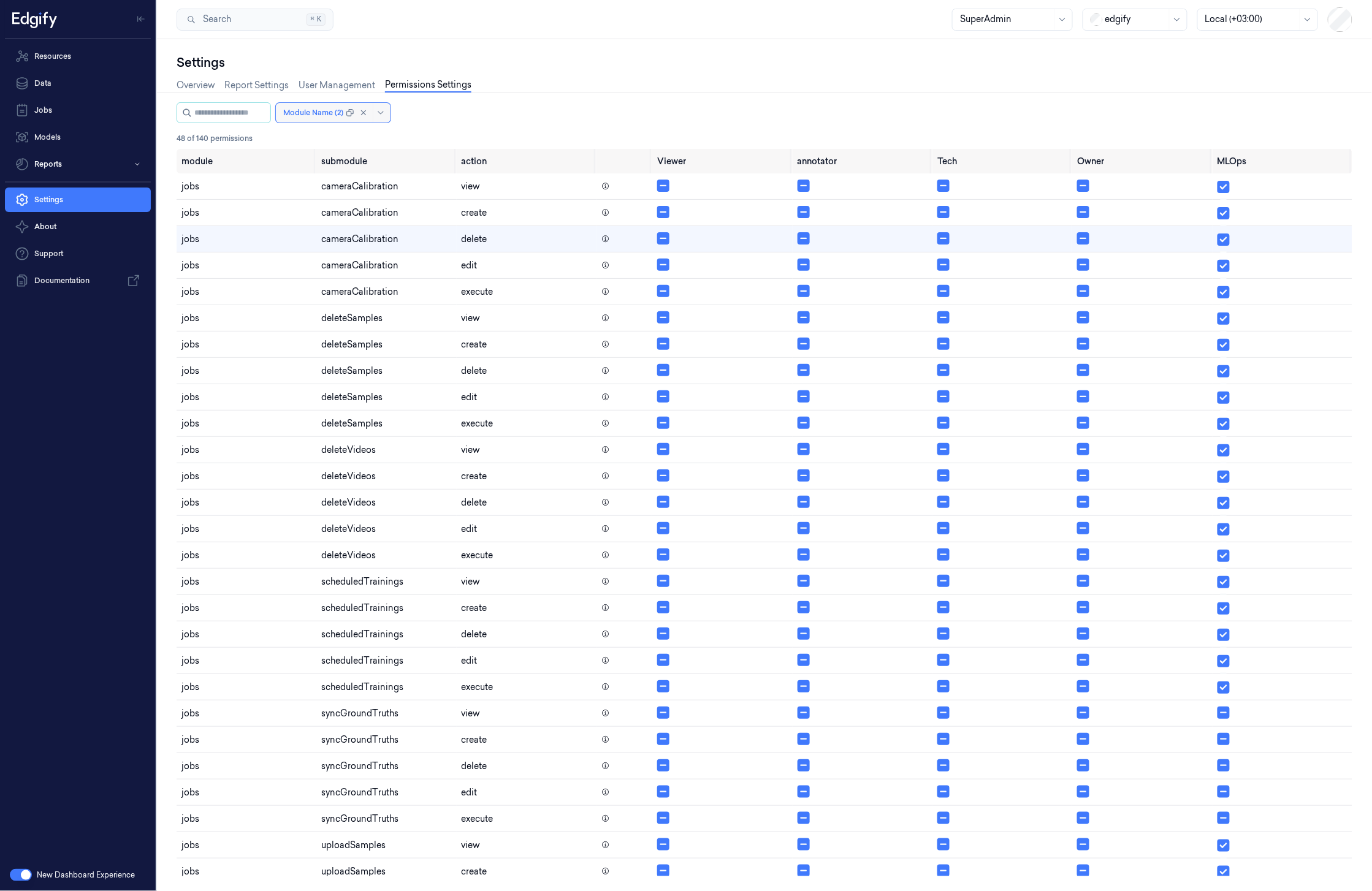
click at [339, 114] on div at bounding box center [313, 113] width 60 height 11
click at [337, 116] on div at bounding box center [313, 113] width 60 height 11
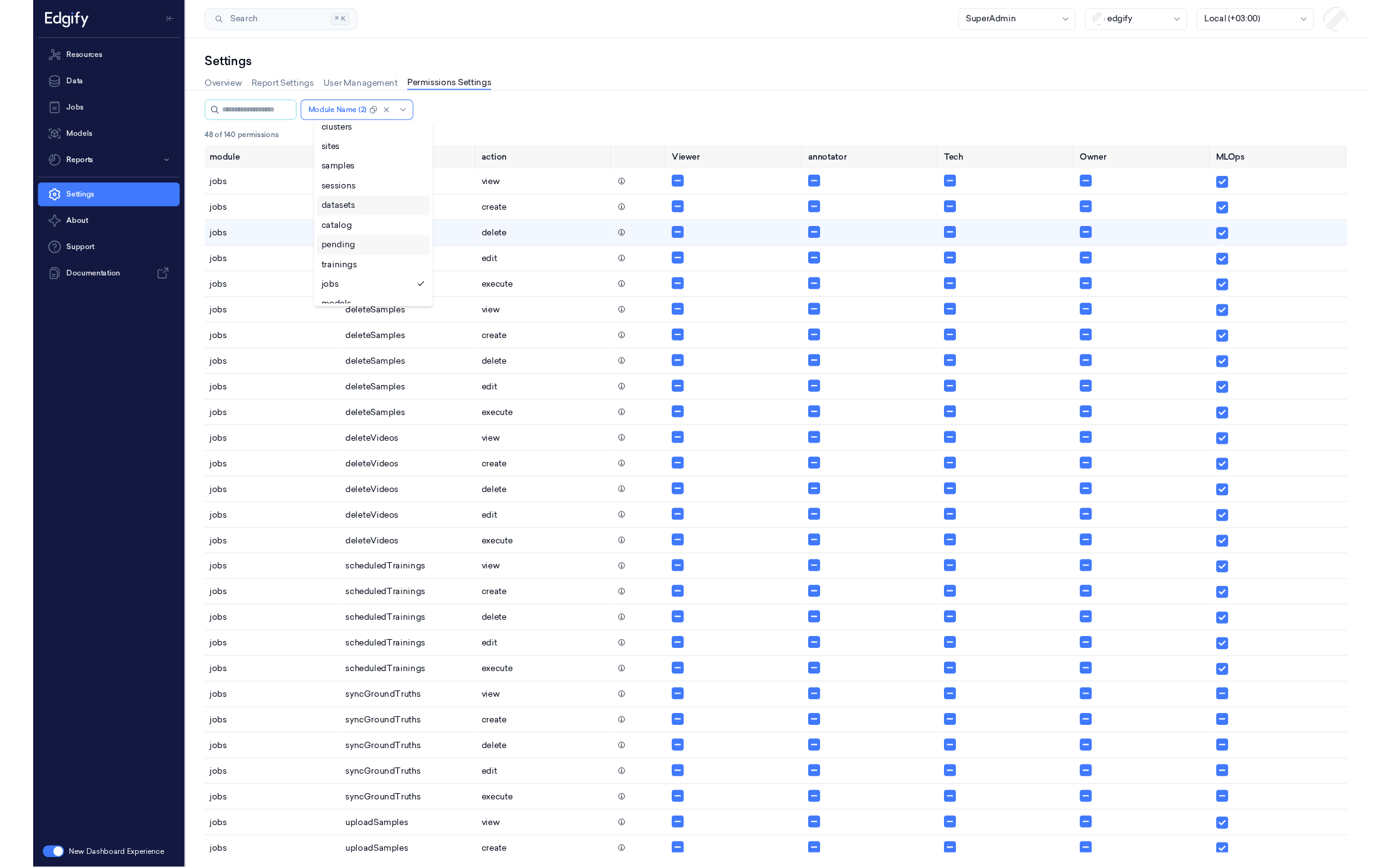
scroll to position [40, 0]
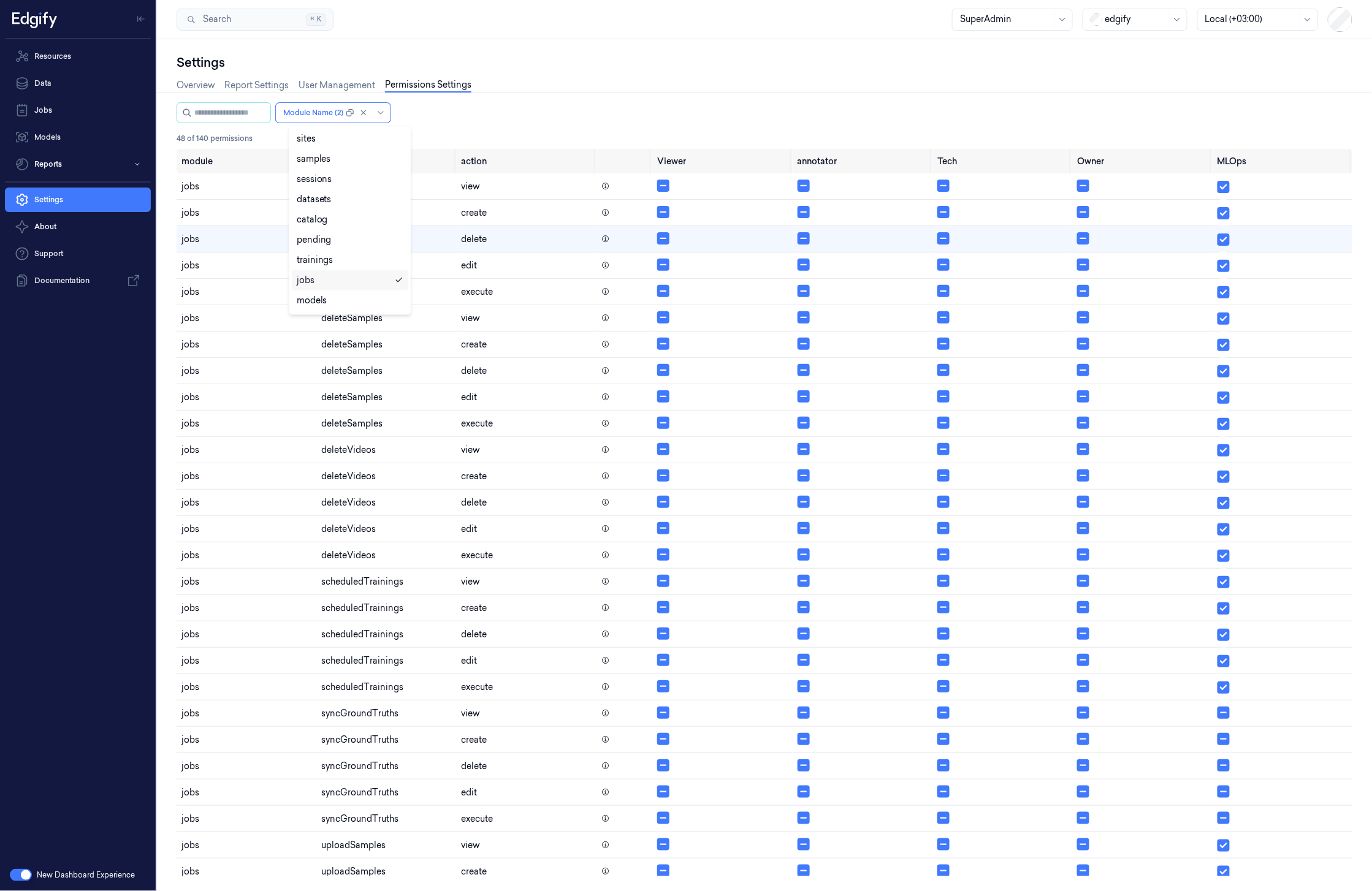
click at [345, 279] on div "jobs" at bounding box center [350, 280] width 106 height 13
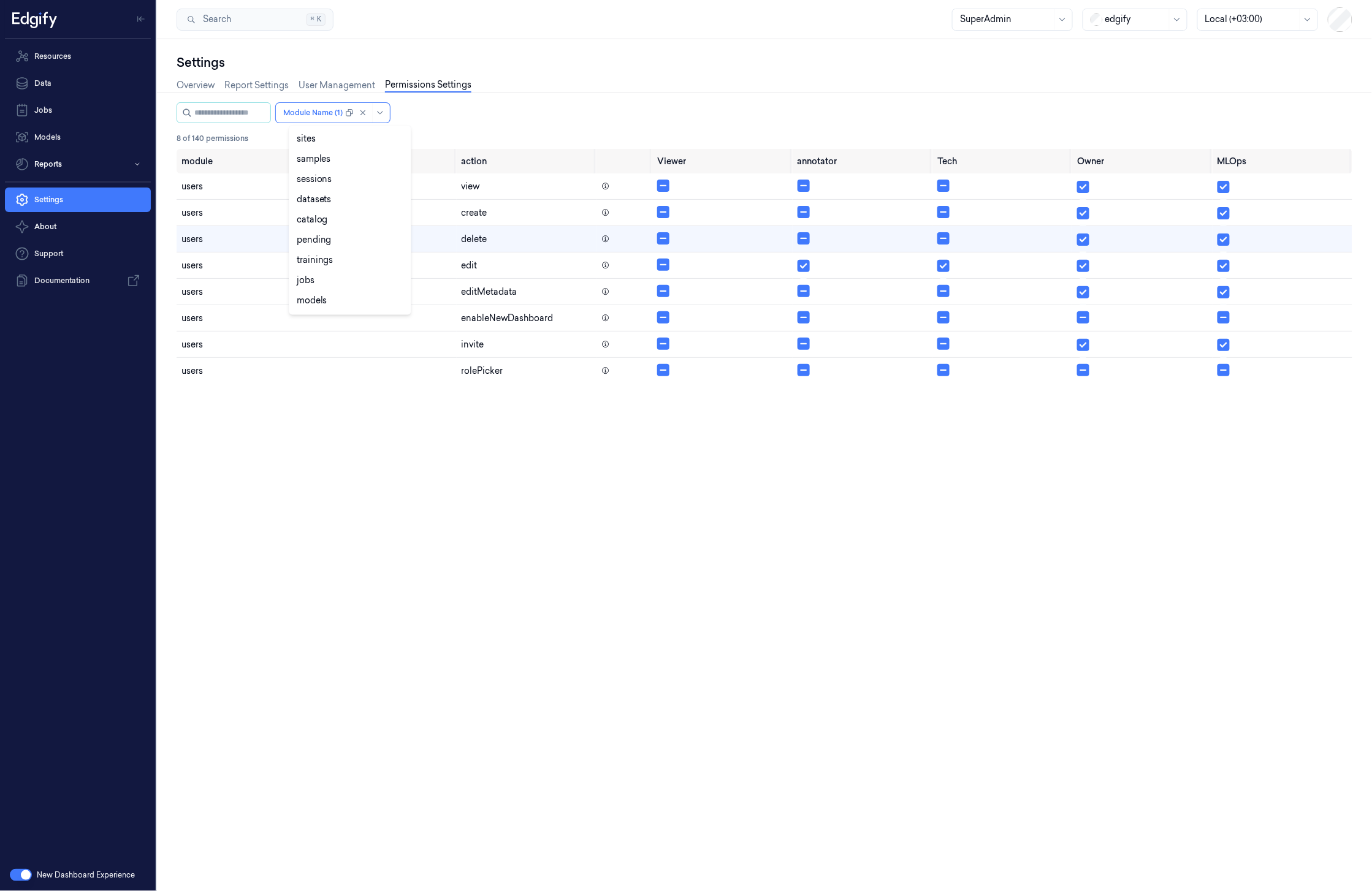
click at [564, 71] on div "Overview Report Settings User Management Permissions Settings" at bounding box center [764, 87] width 1176 height 32
click at [607, 266] on icon at bounding box center [606, 265] width 9 height 9
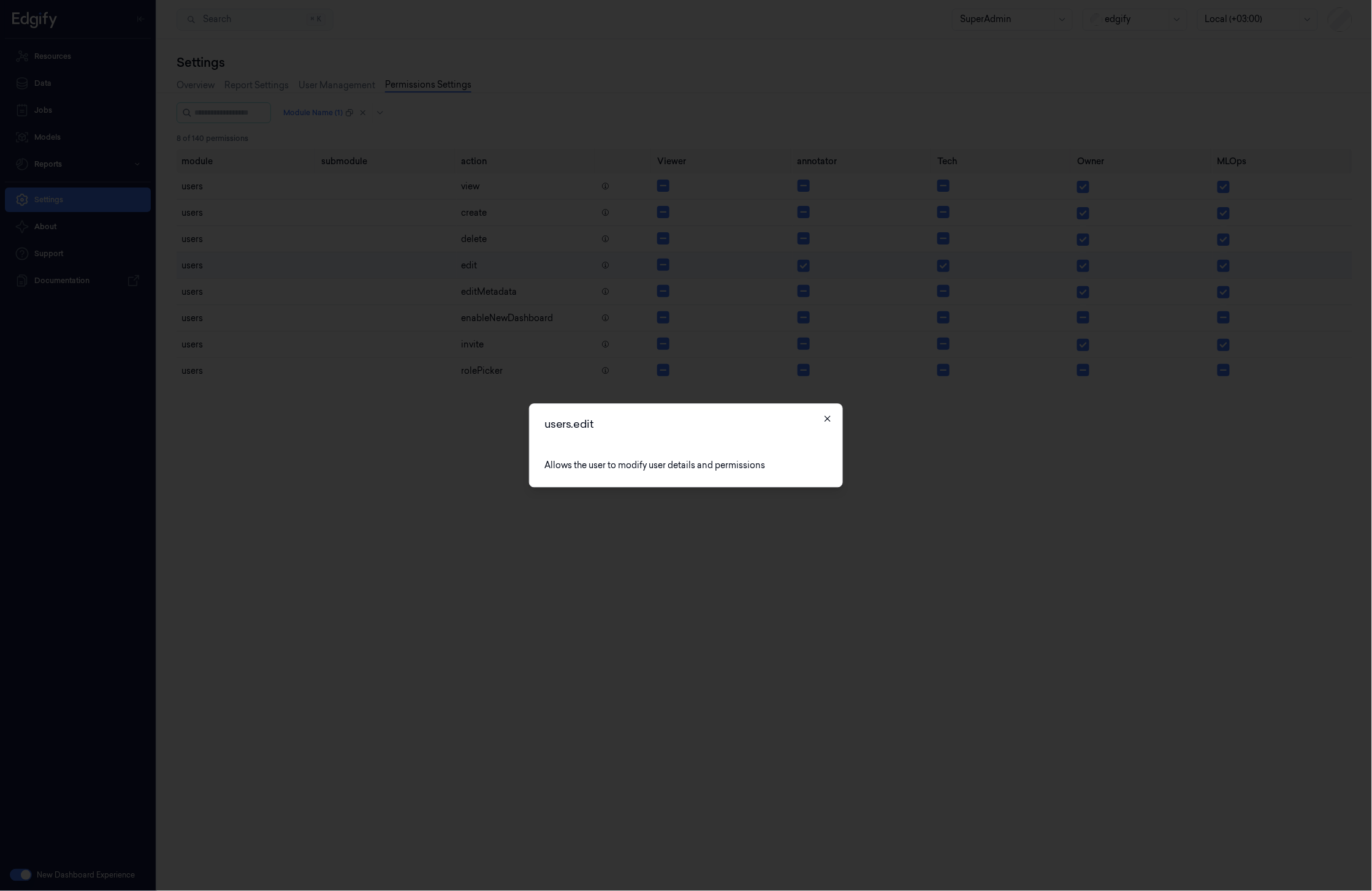
click at [825, 419] on icon "button" at bounding box center [828, 419] width 10 height 10
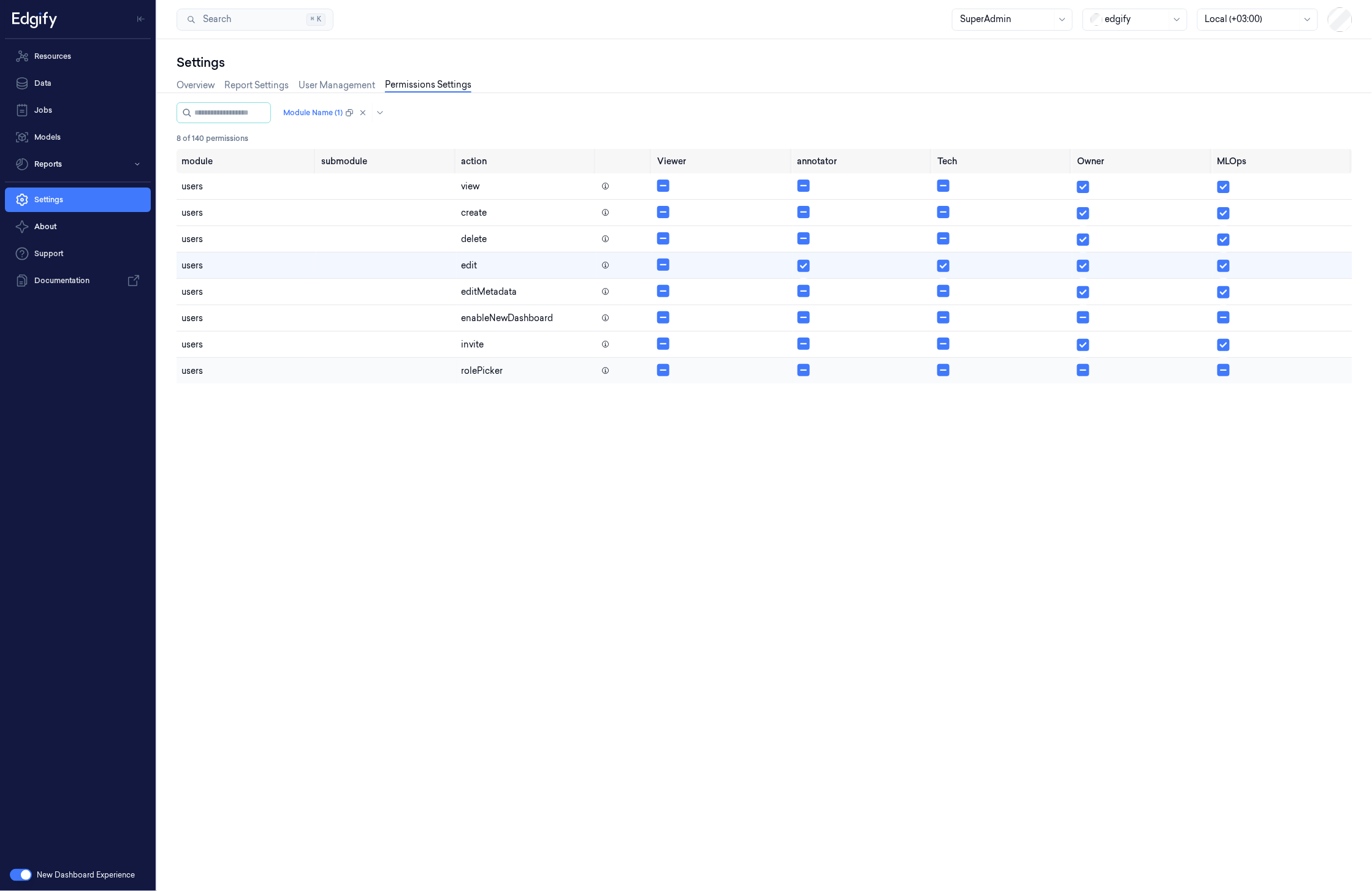
click at [607, 373] on icon at bounding box center [606, 371] width 9 height 9
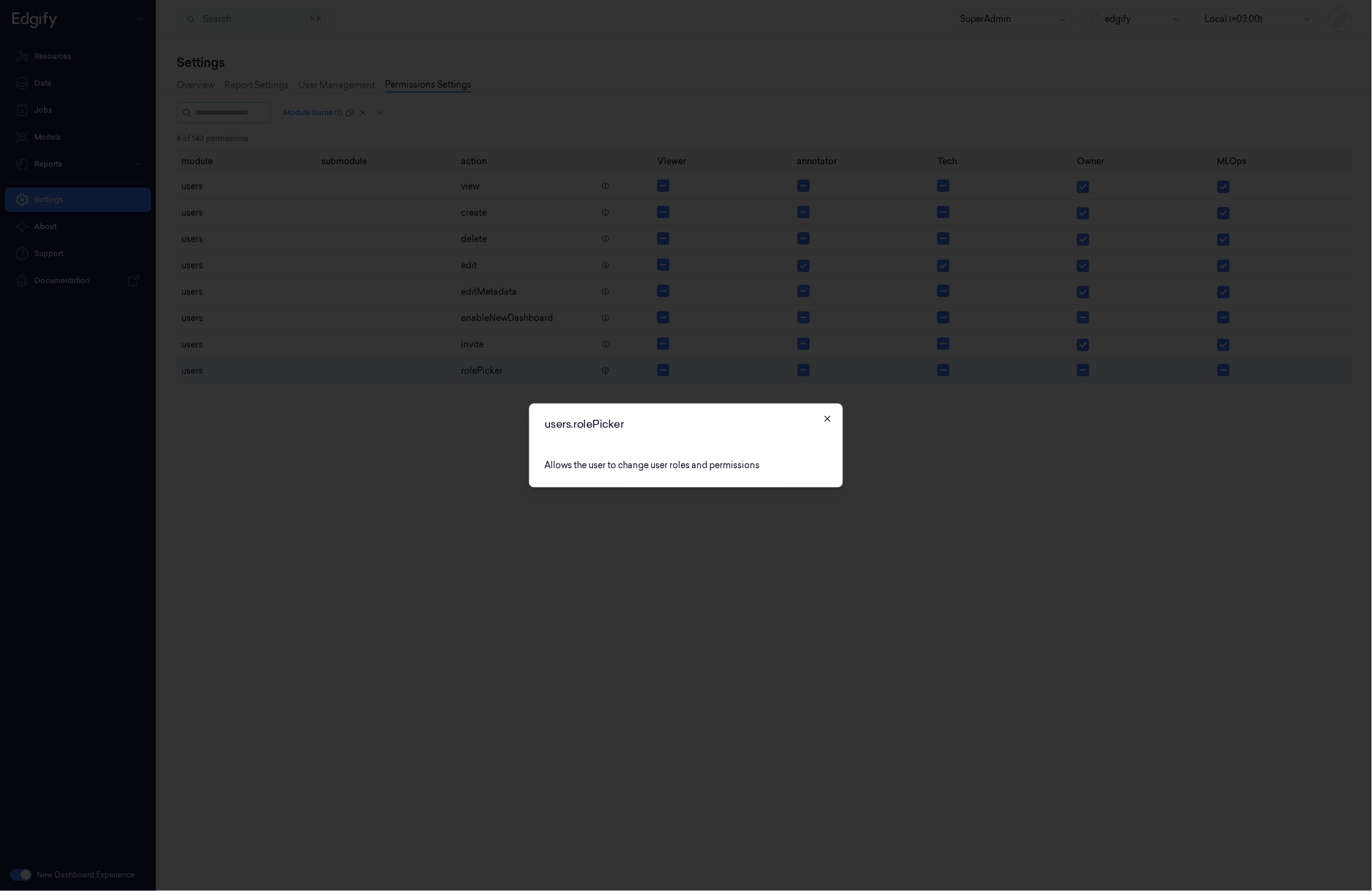
click at [827, 419] on icon "button" at bounding box center [827, 419] width 6 height 6
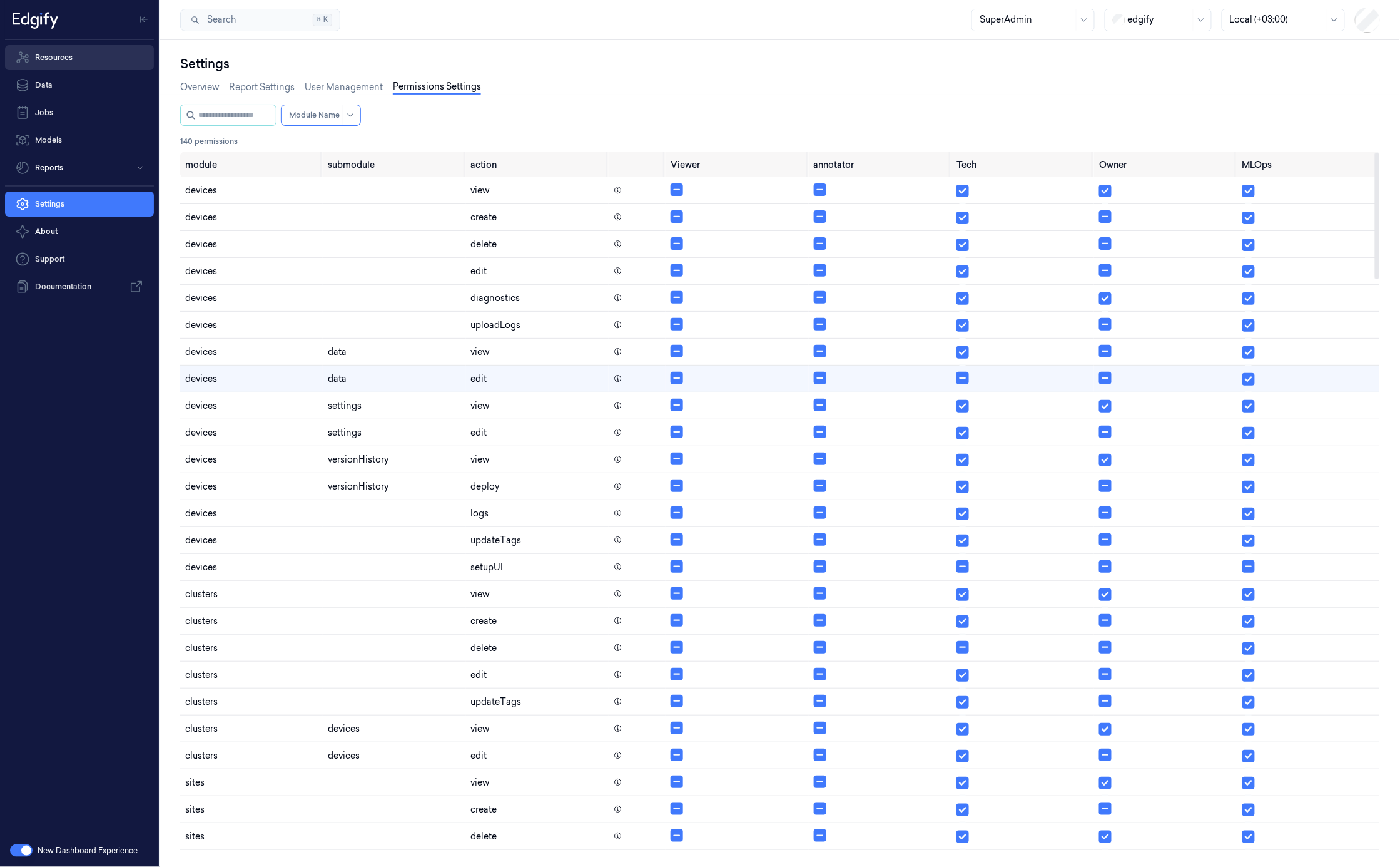
click at [74, 63] on link "Resources" at bounding box center [80, 57] width 149 height 25
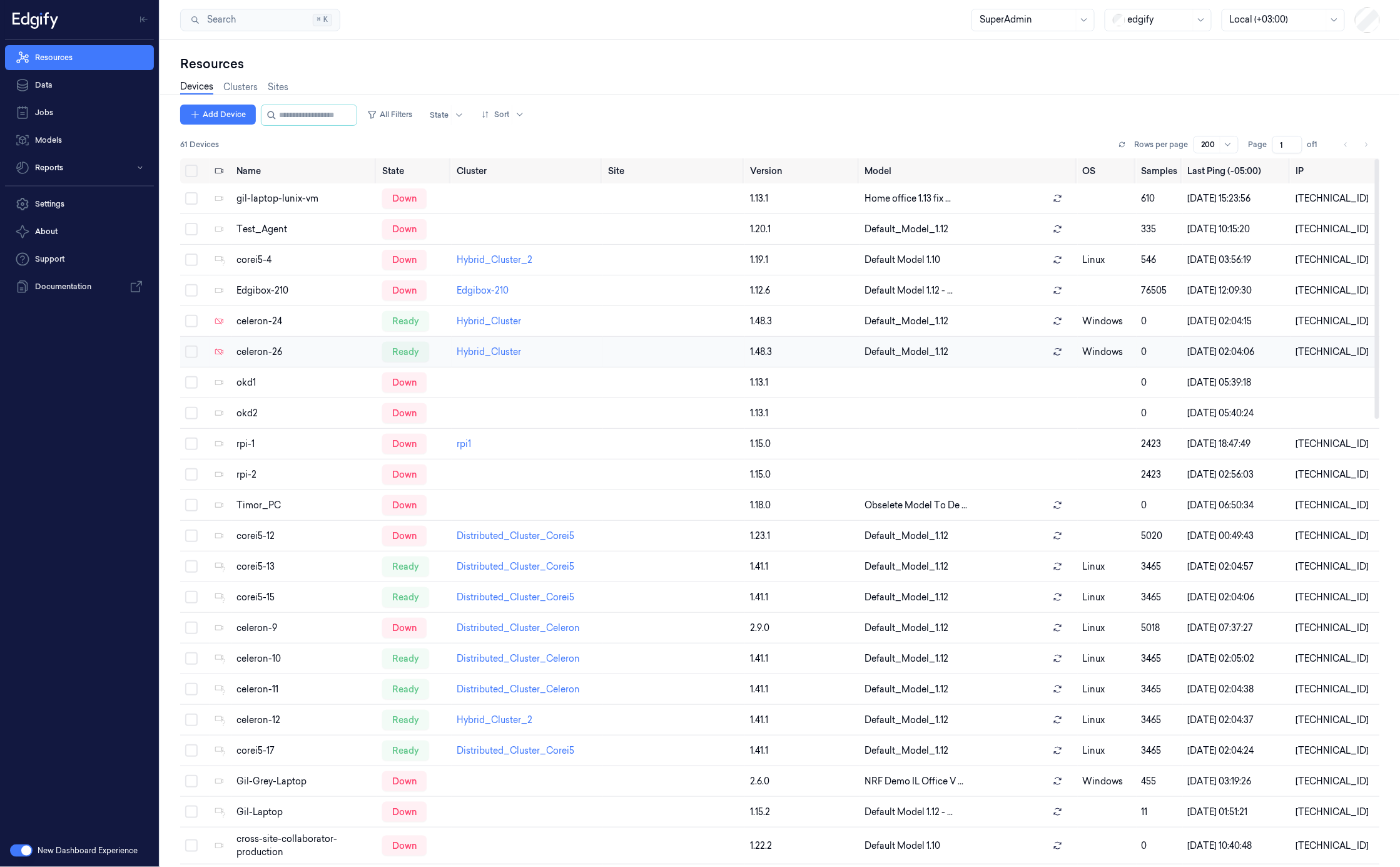
click at [293, 342] on td "celeron-26" at bounding box center [305, 352] width 146 height 31
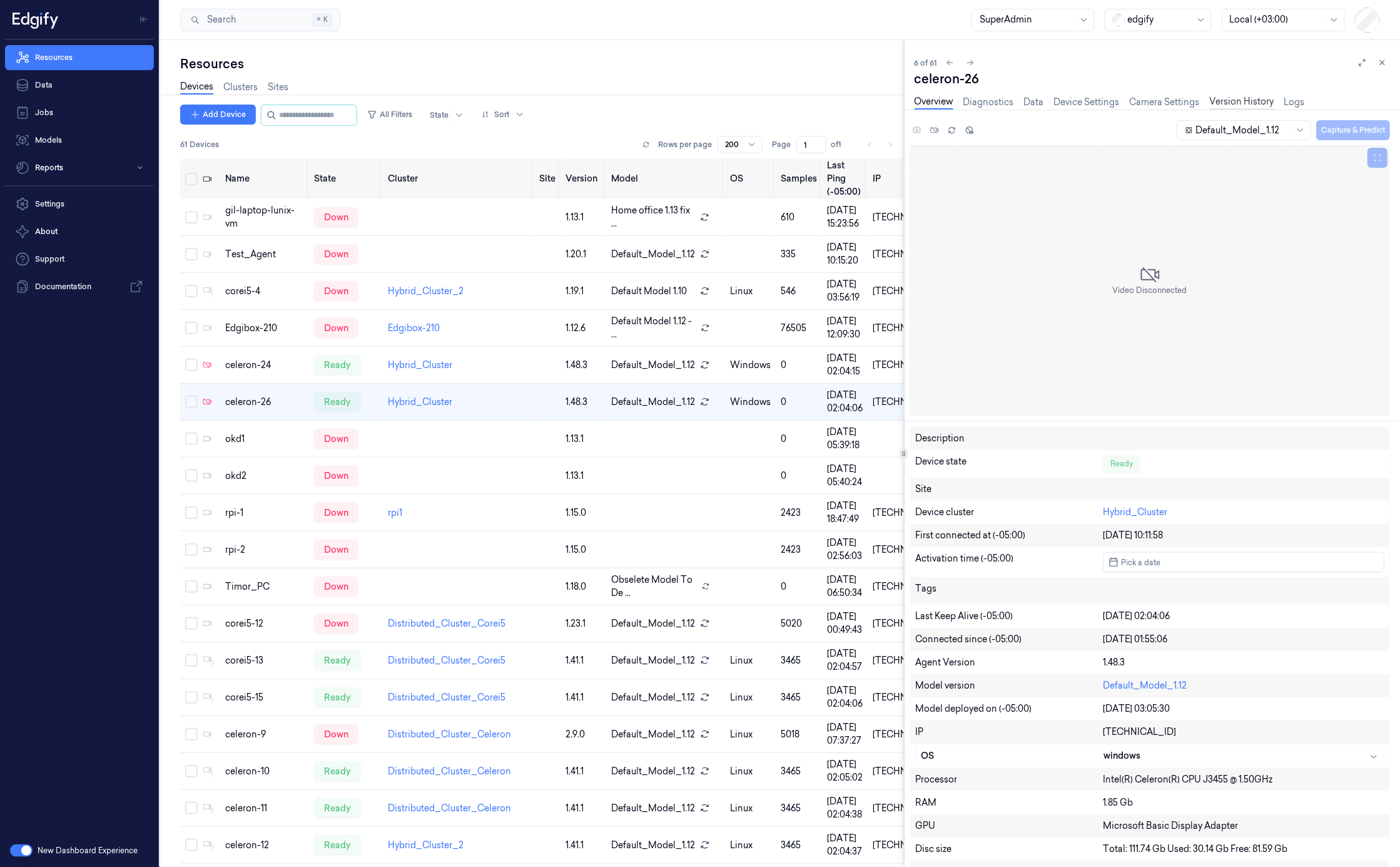
click at [1263, 104] on link "Version History" at bounding box center [1242, 102] width 64 height 15
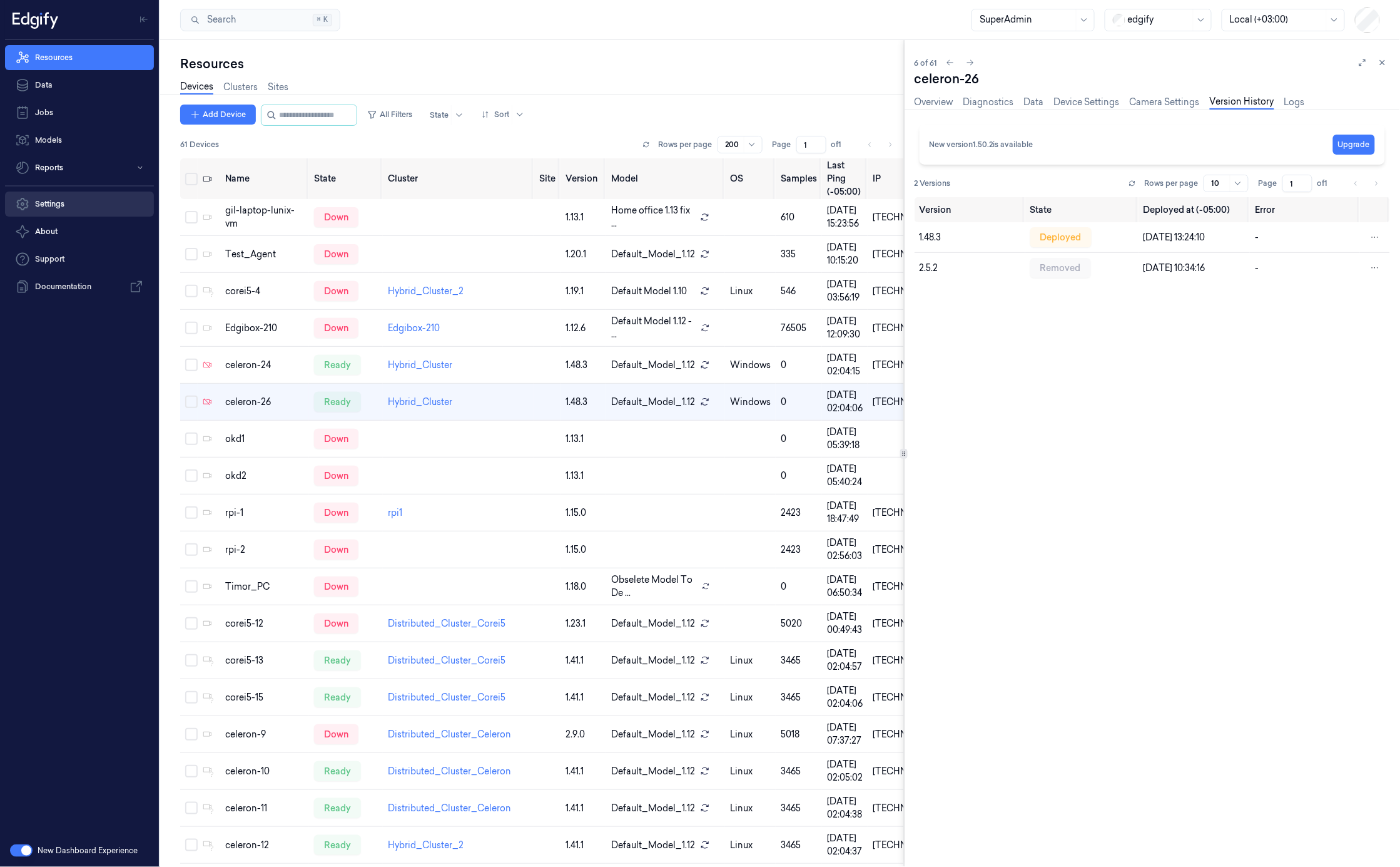
click at [103, 208] on link "Settings" at bounding box center [80, 204] width 149 height 25
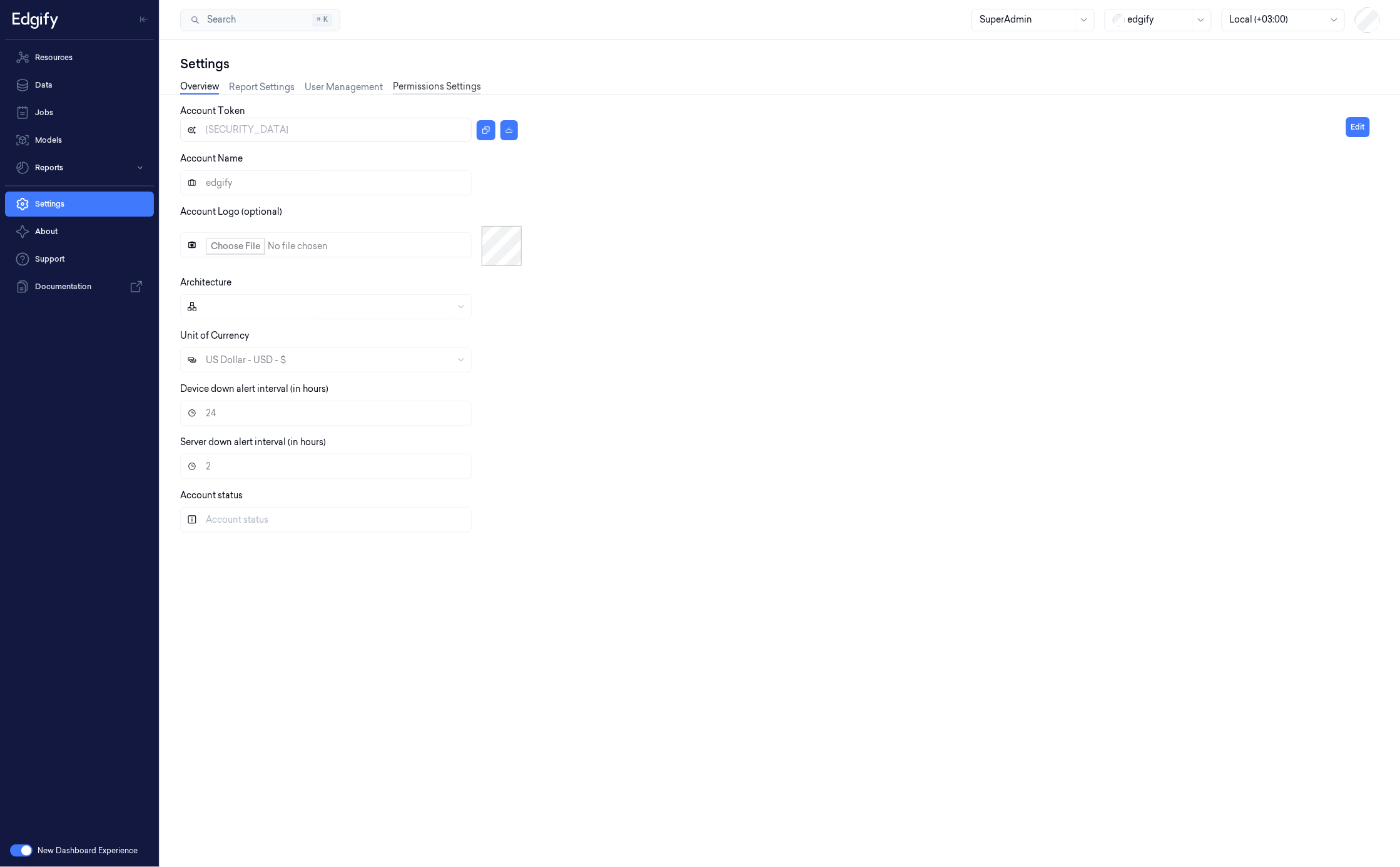
click at [425, 91] on link "Permissions Settings" at bounding box center [437, 87] width 88 height 15
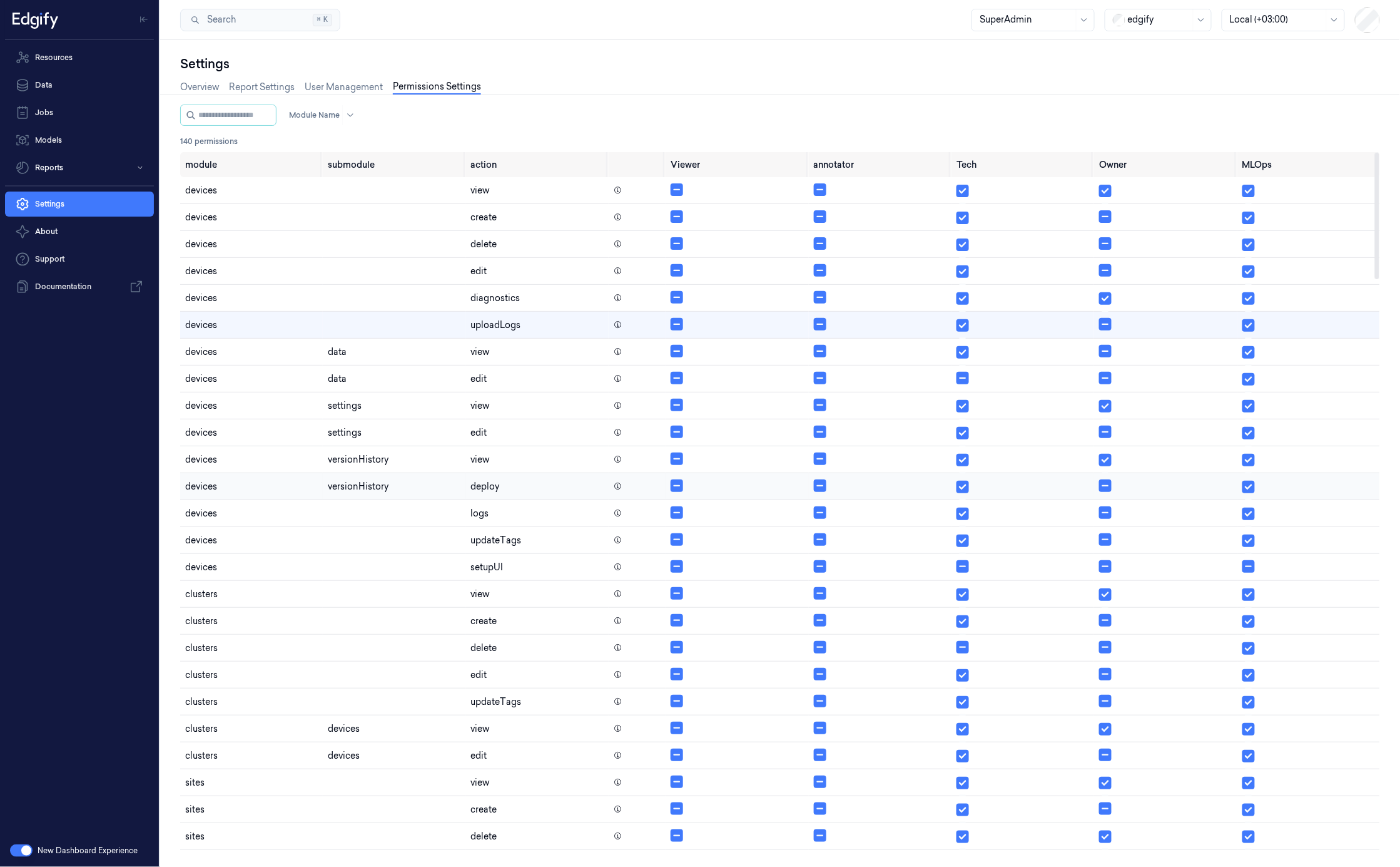
click at [273, 490] on td "devices" at bounding box center [251, 486] width 143 height 27
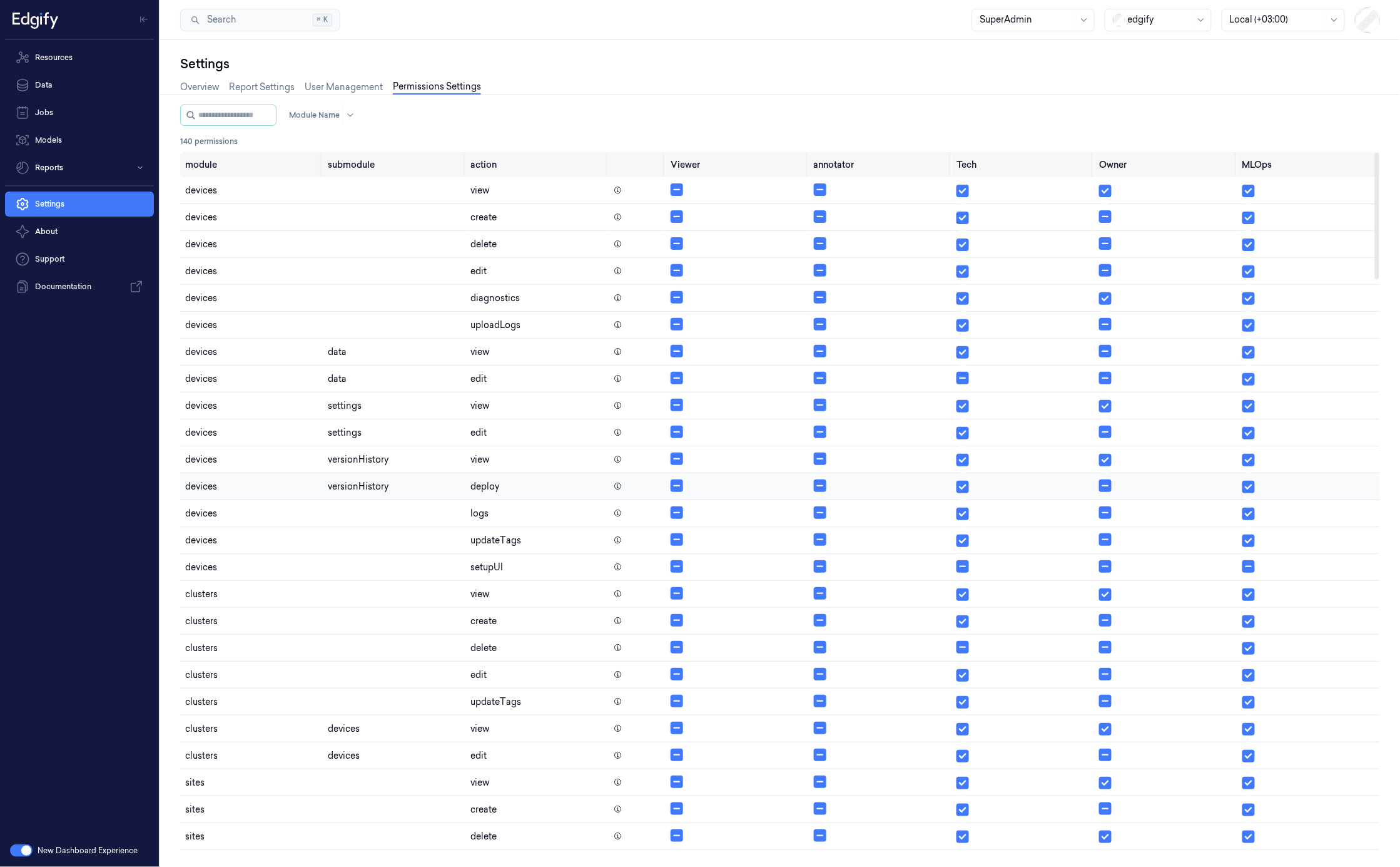
click at [827, 493] on td at bounding box center [881, 486] width 143 height 27
click at [971, 491] on td at bounding box center [1023, 486] width 143 height 27
click at [988, 520] on td at bounding box center [1023, 513] width 143 height 27
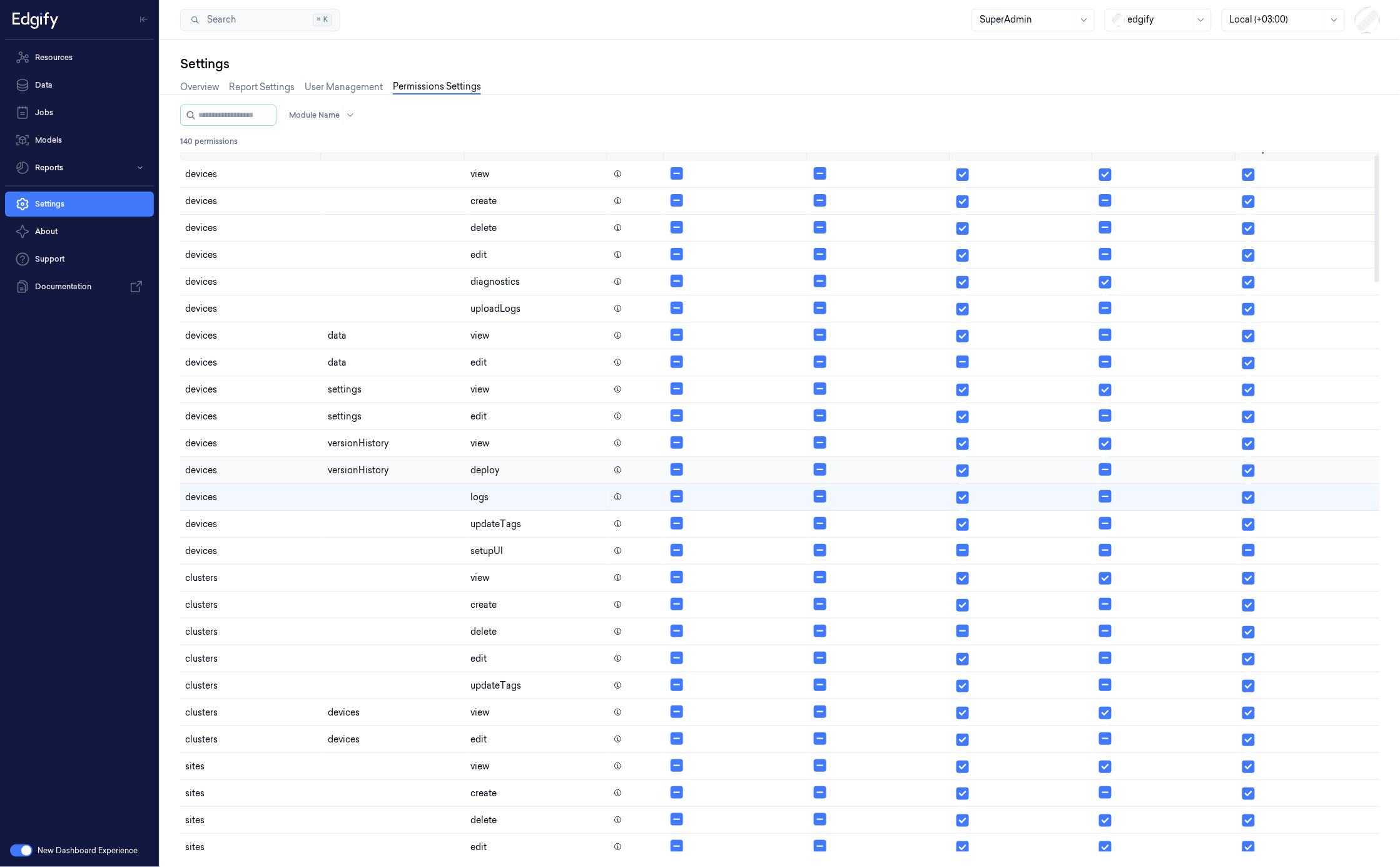
click at [997, 473] on td at bounding box center [1023, 470] width 143 height 27
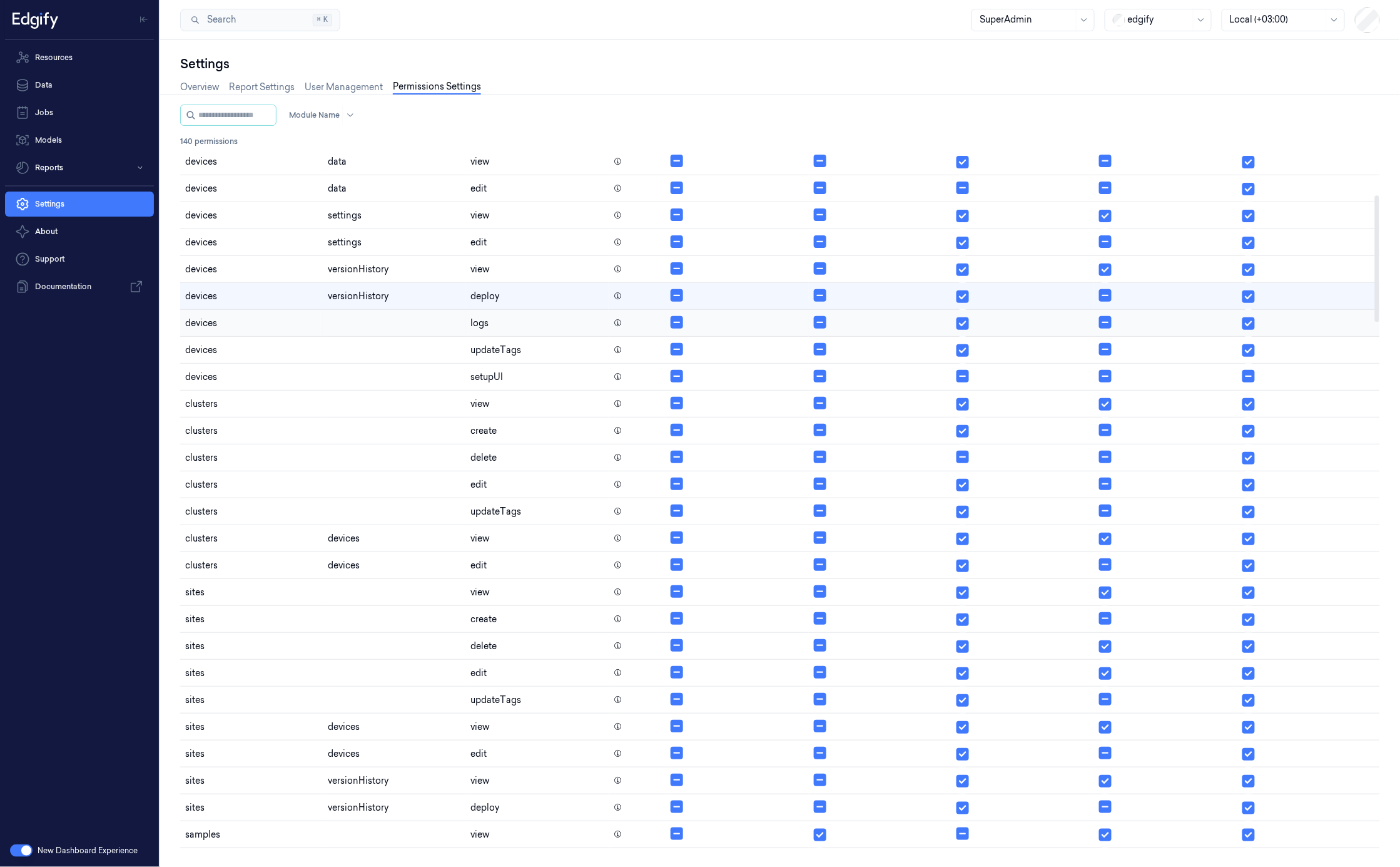
scroll to position [236, 0]
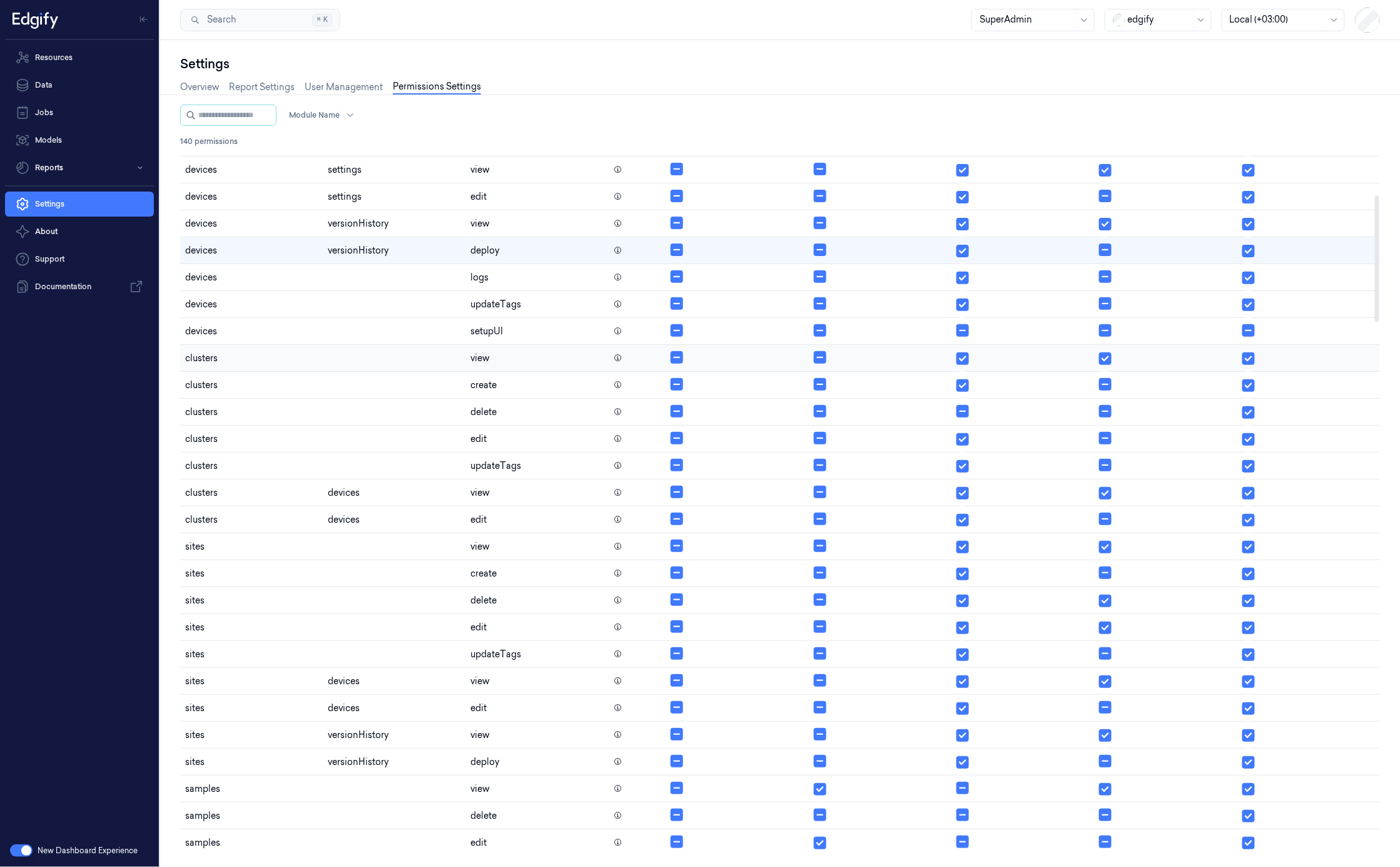
click at [1004, 357] on td at bounding box center [1023, 358] width 143 height 27
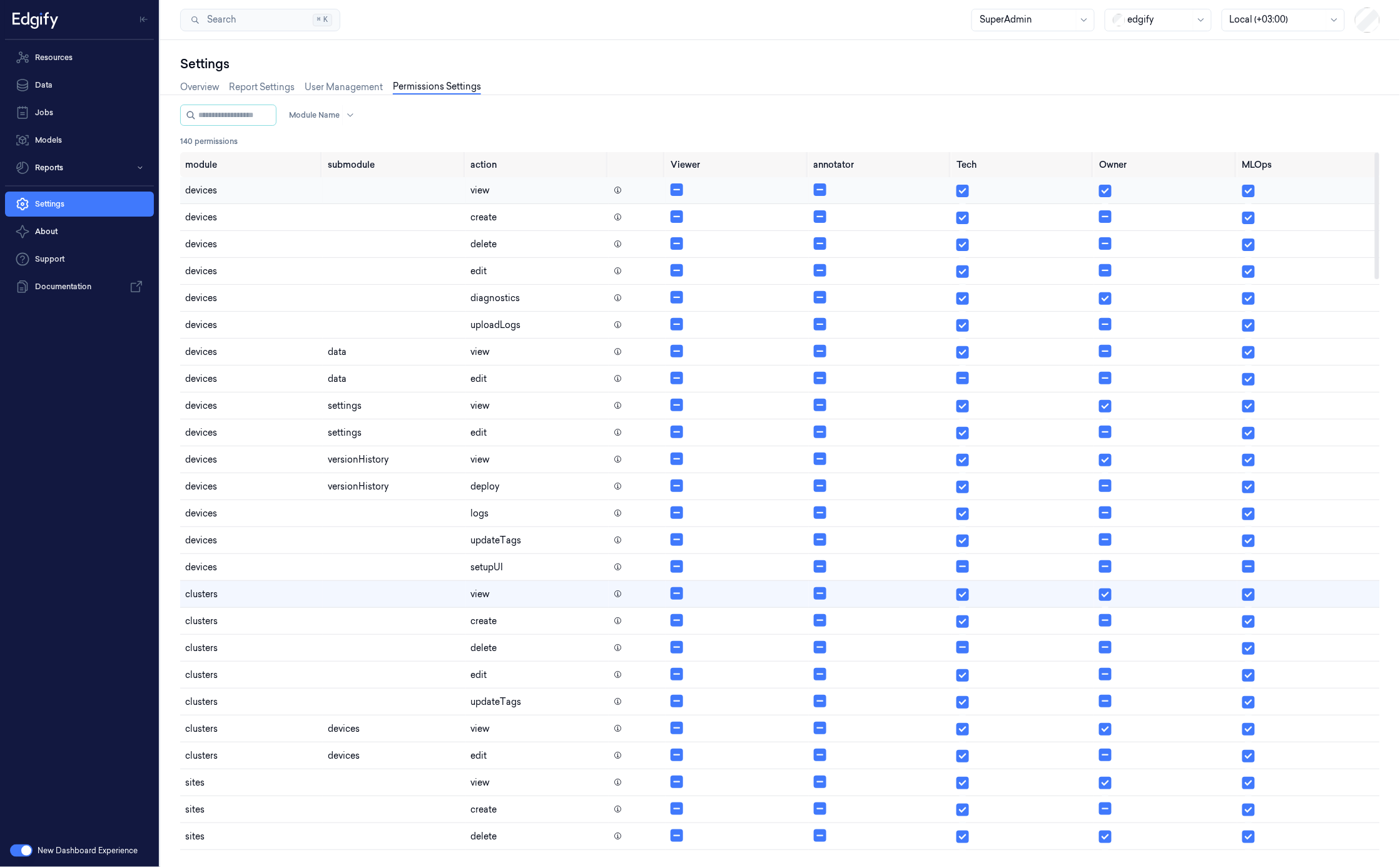
click at [620, 191] on icon at bounding box center [618, 190] width 9 height 9
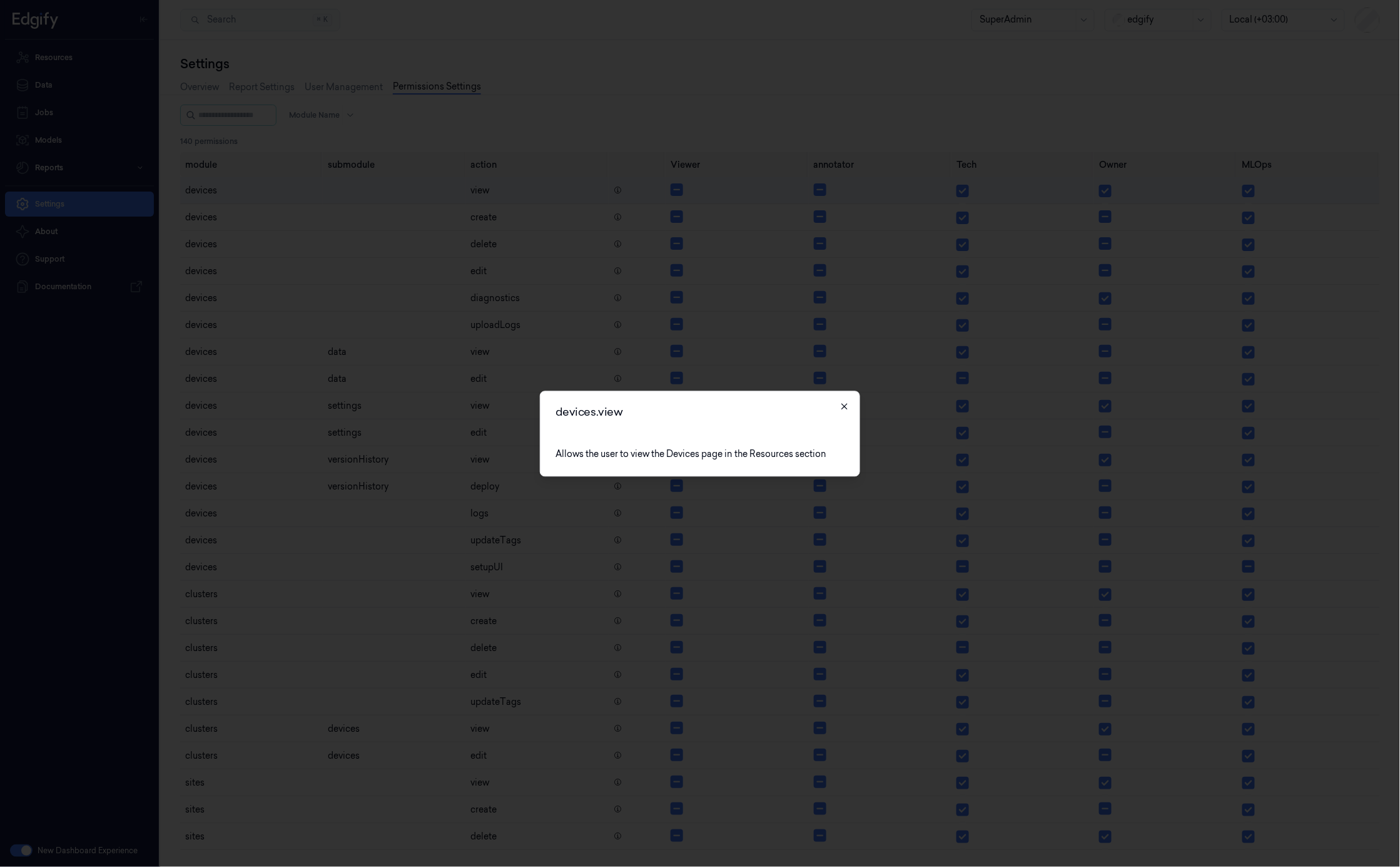
click at [844, 408] on icon "button" at bounding box center [845, 406] width 10 height 10
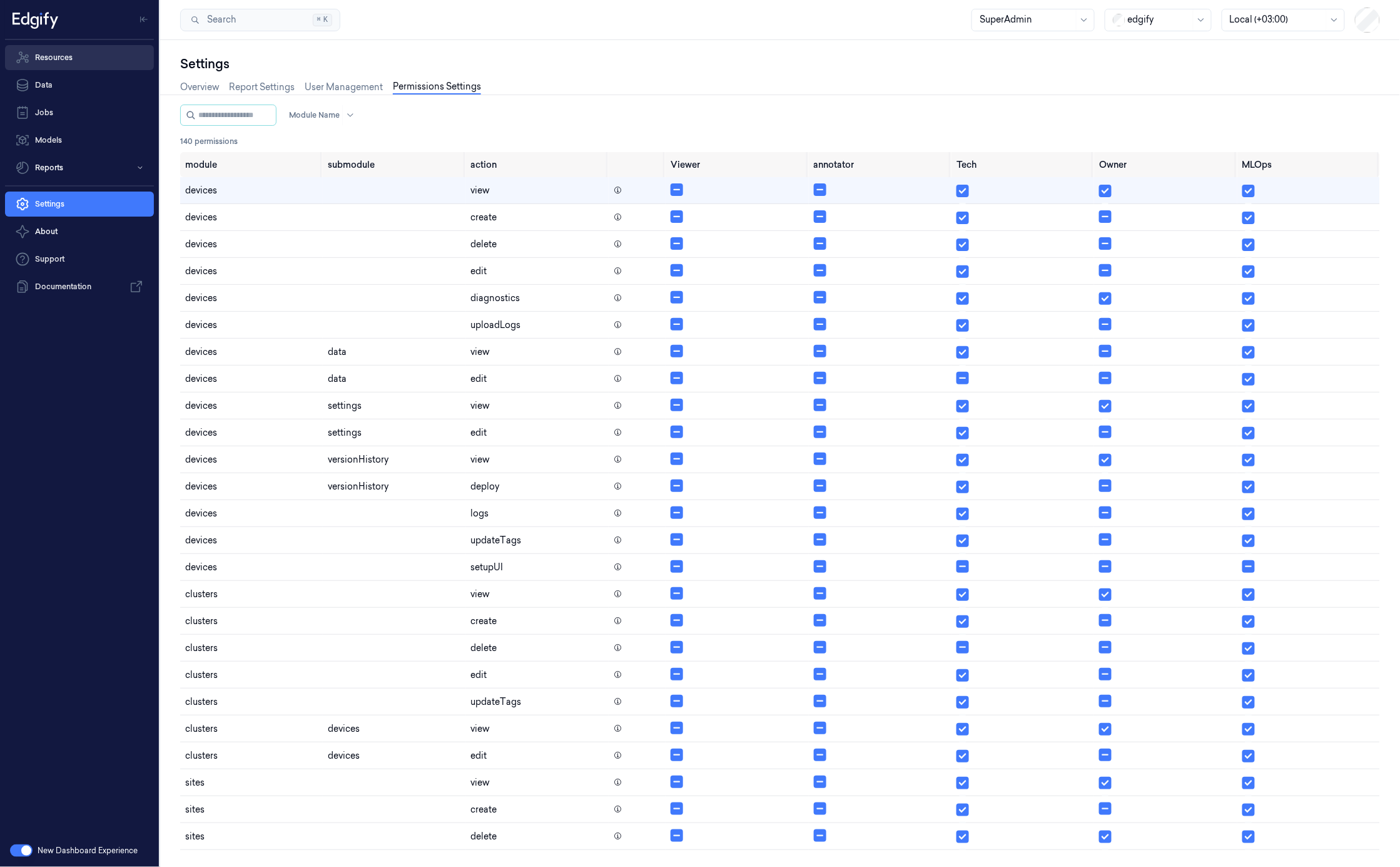
click at [66, 55] on link "Resources" at bounding box center [80, 57] width 149 height 25
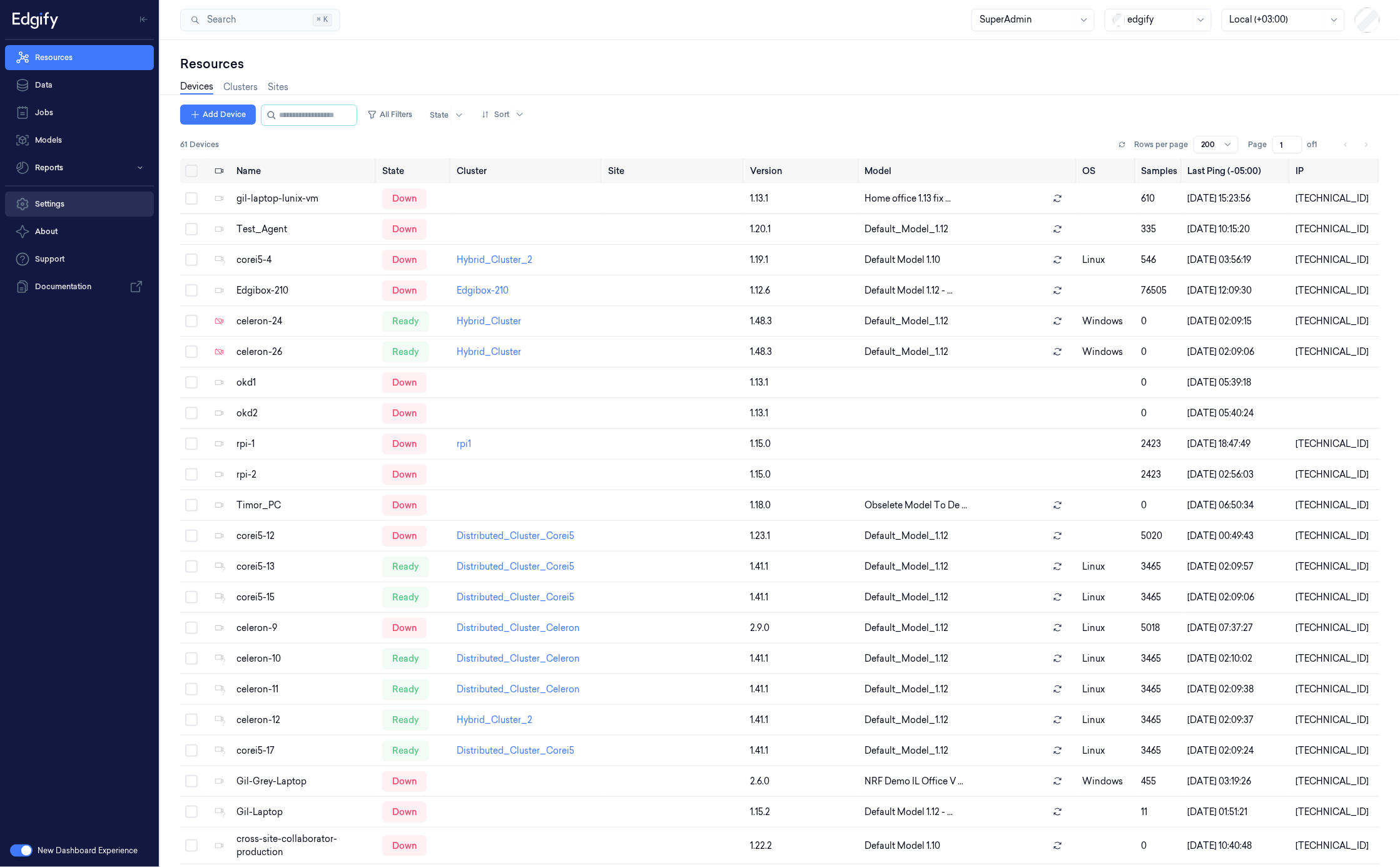
click at [65, 207] on link "Settings" at bounding box center [80, 204] width 149 height 25
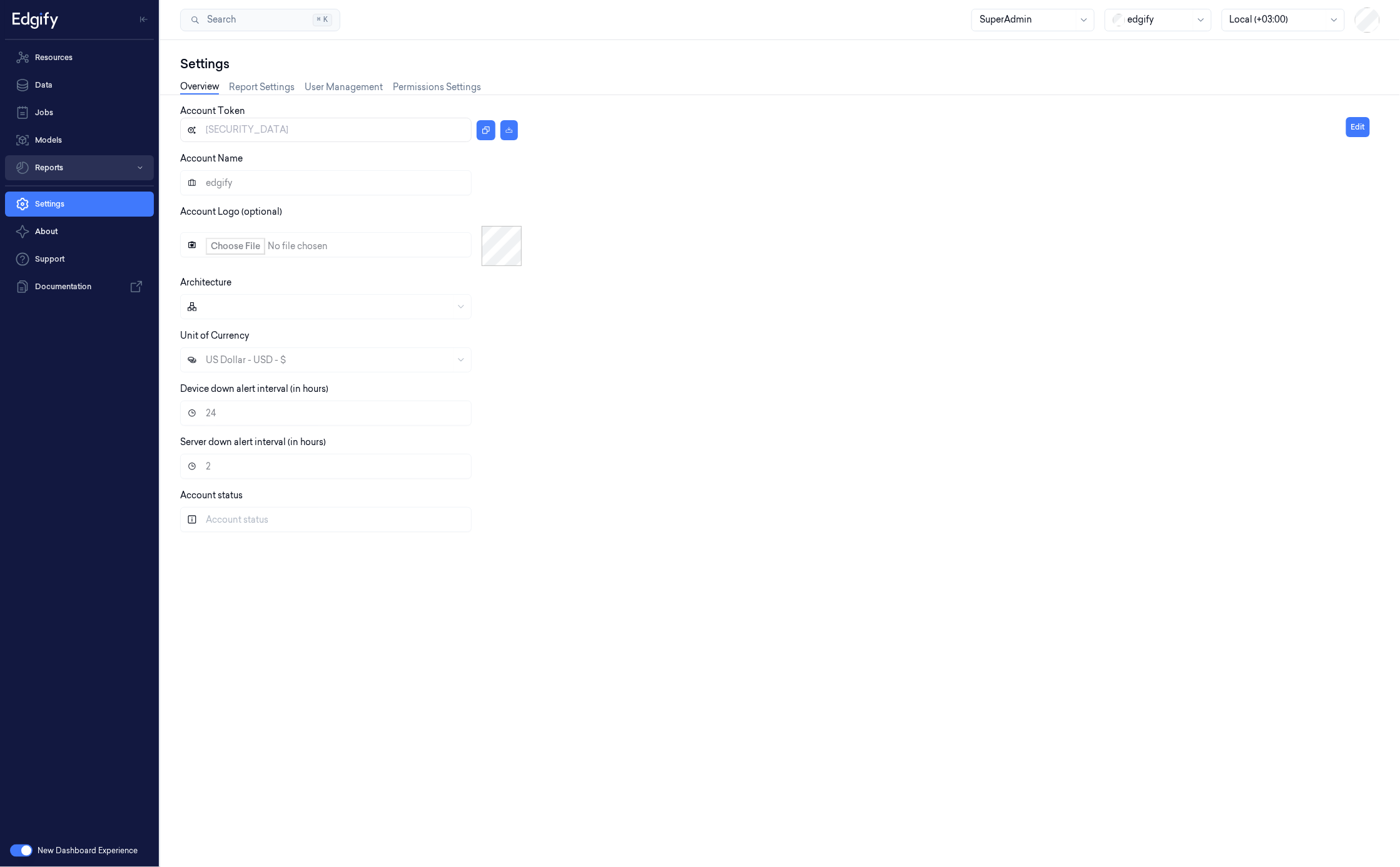
click at [90, 174] on button "Reports" at bounding box center [80, 168] width 149 height 25
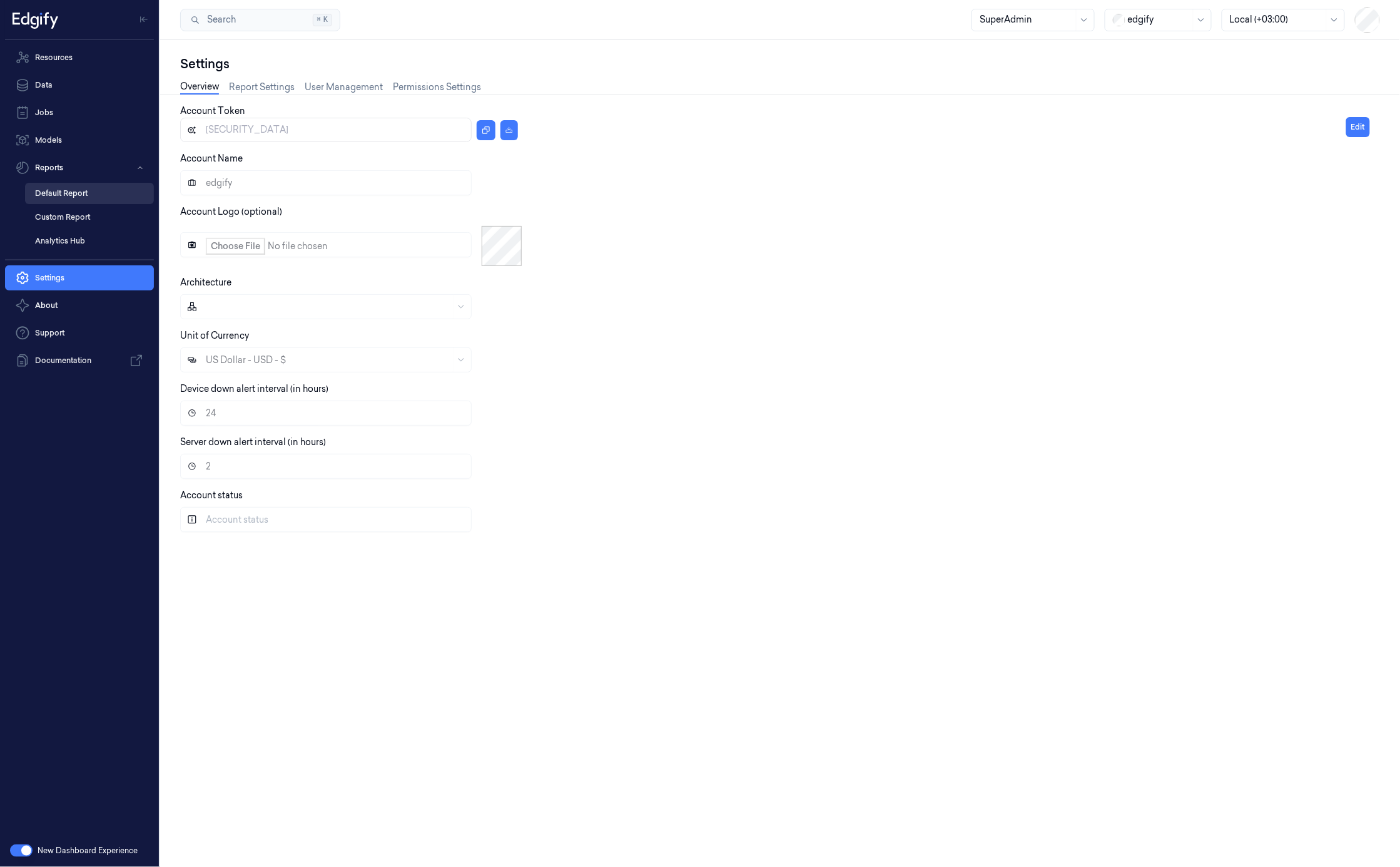
click at [92, 198] on link "Default Report" at bounding box center [90, 193] width 129 height 21
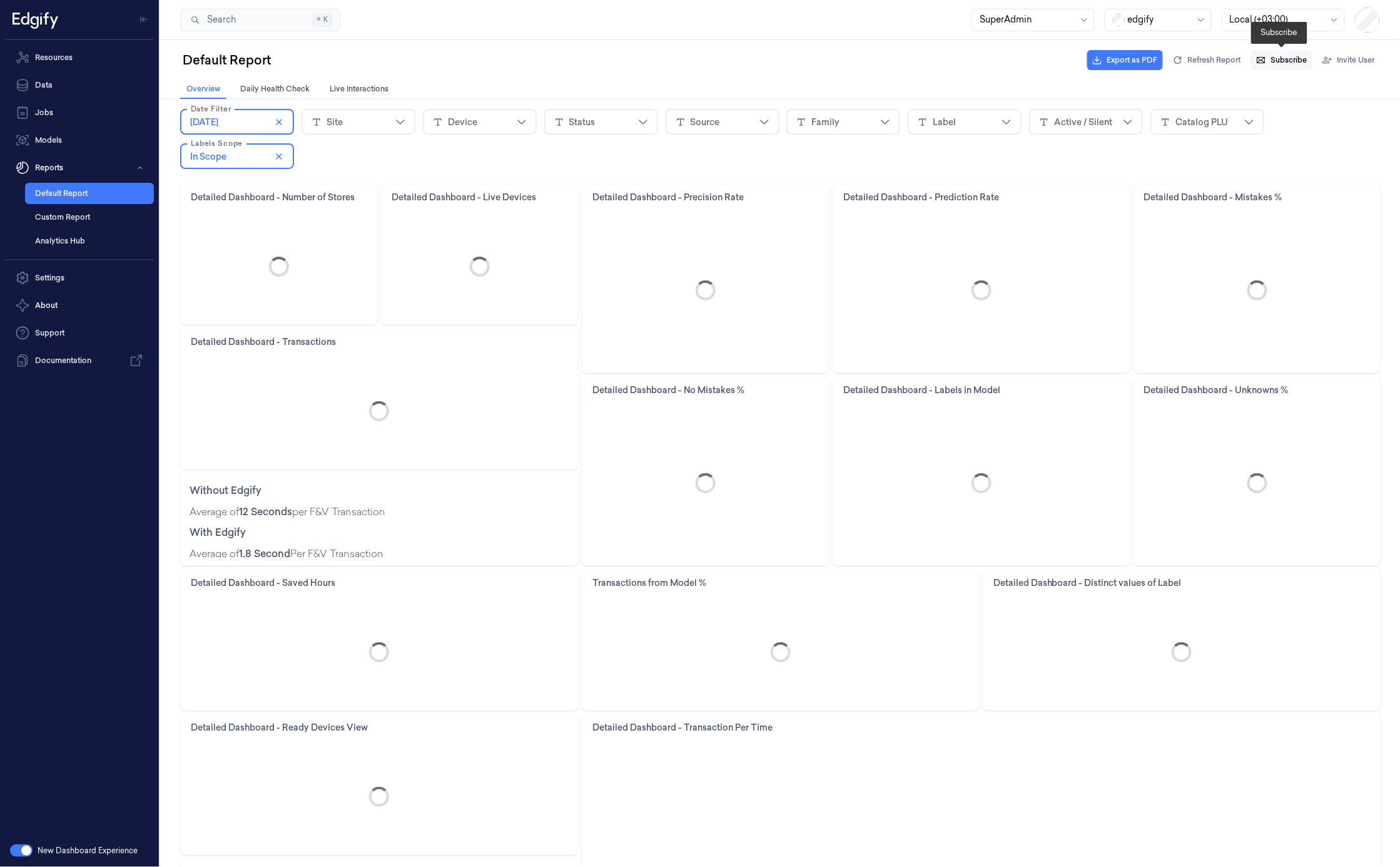
click at [1291, 63] on span "Subscribe" at bounding box center [1289, 60] width 36 height 11
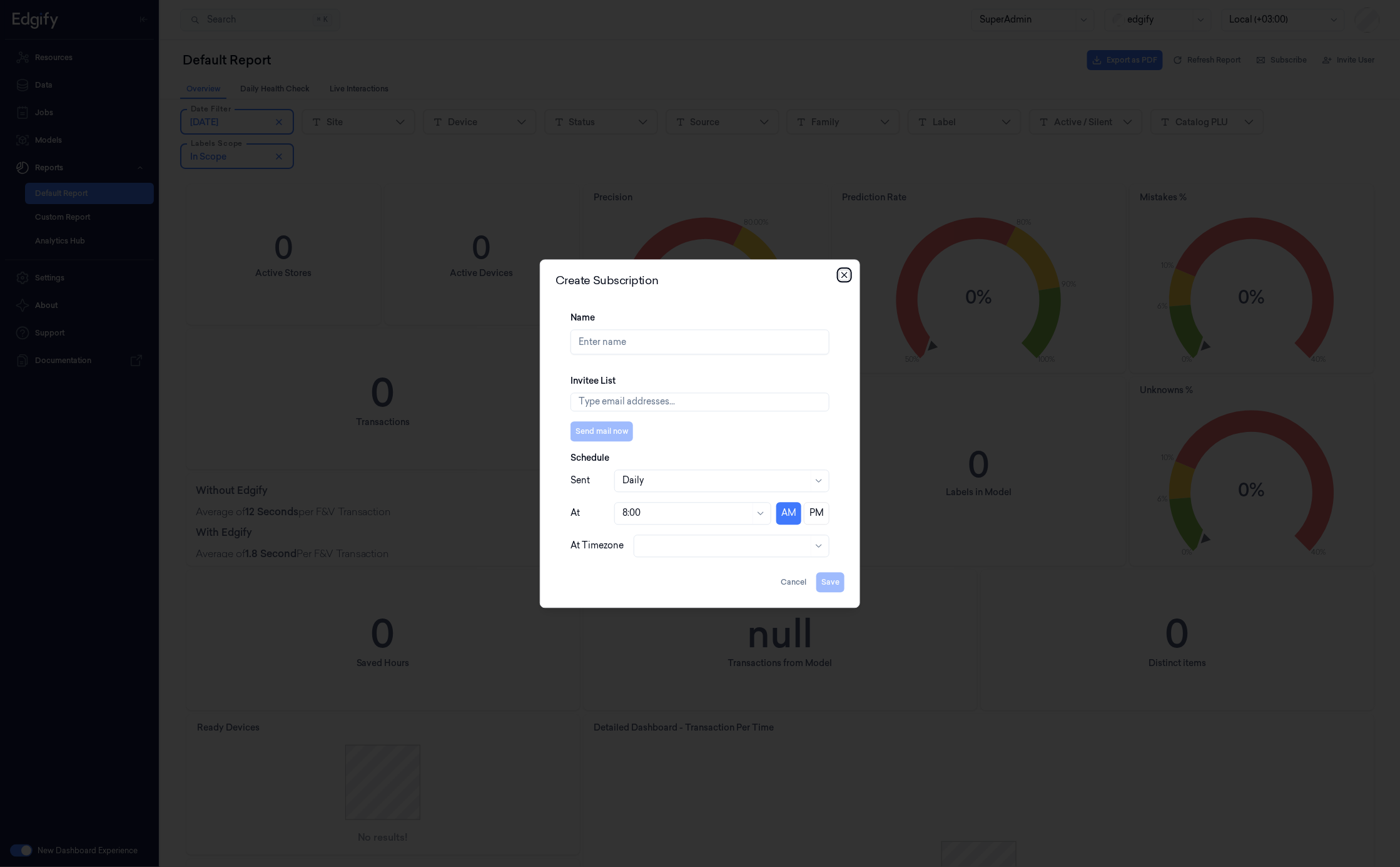
click at [846, 275] on icon "button" at bounding box center [845, 275] width 10 height 10
